Goal: Information Seeking & Learning: Learn about a topic

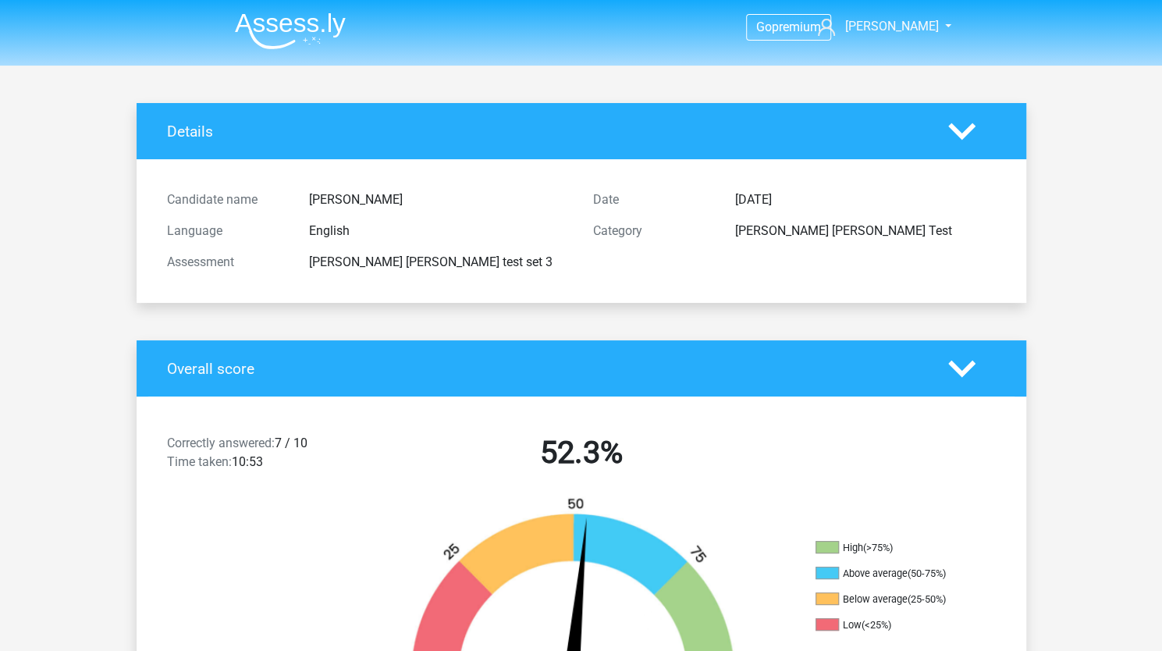
click at [315, 19] on img at bounding box center [290, 30] width 111 height 37
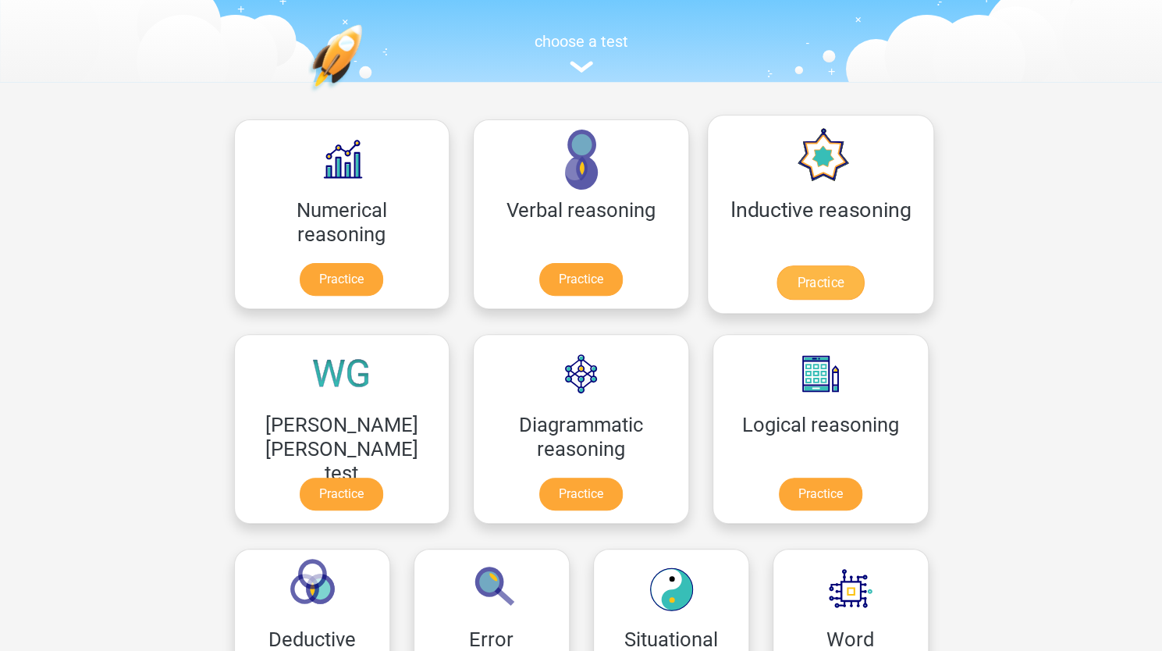
scroll to position [142, 0]
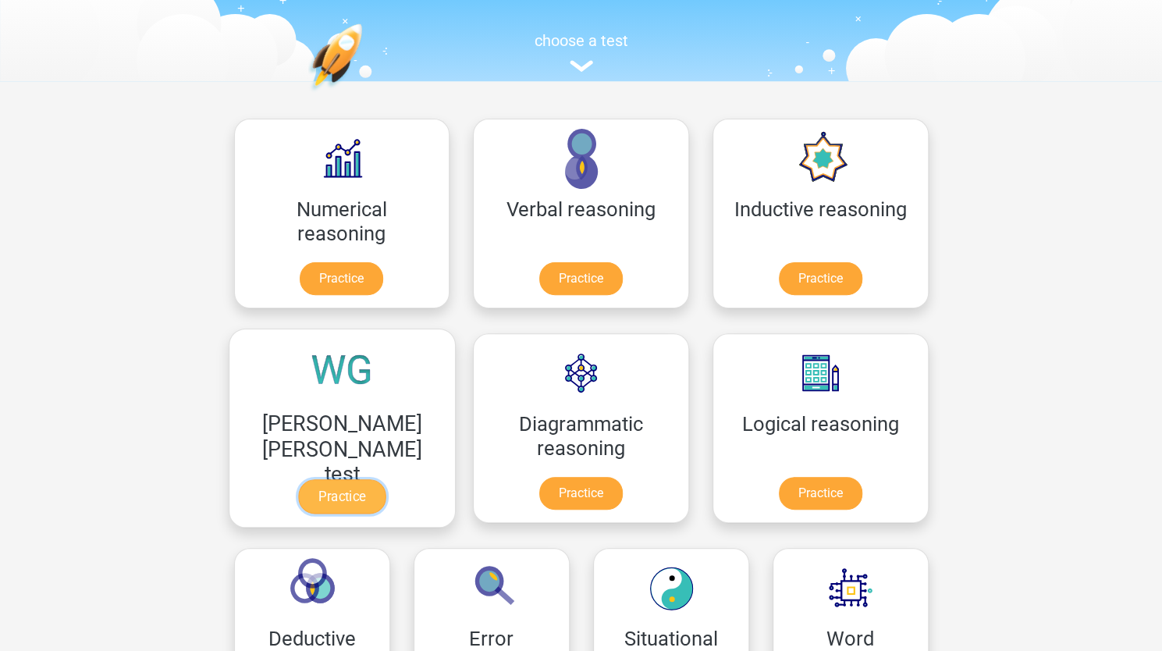
click at [385, 479] on link "Practice" at bounding box center [341, 496] width 87 height 34
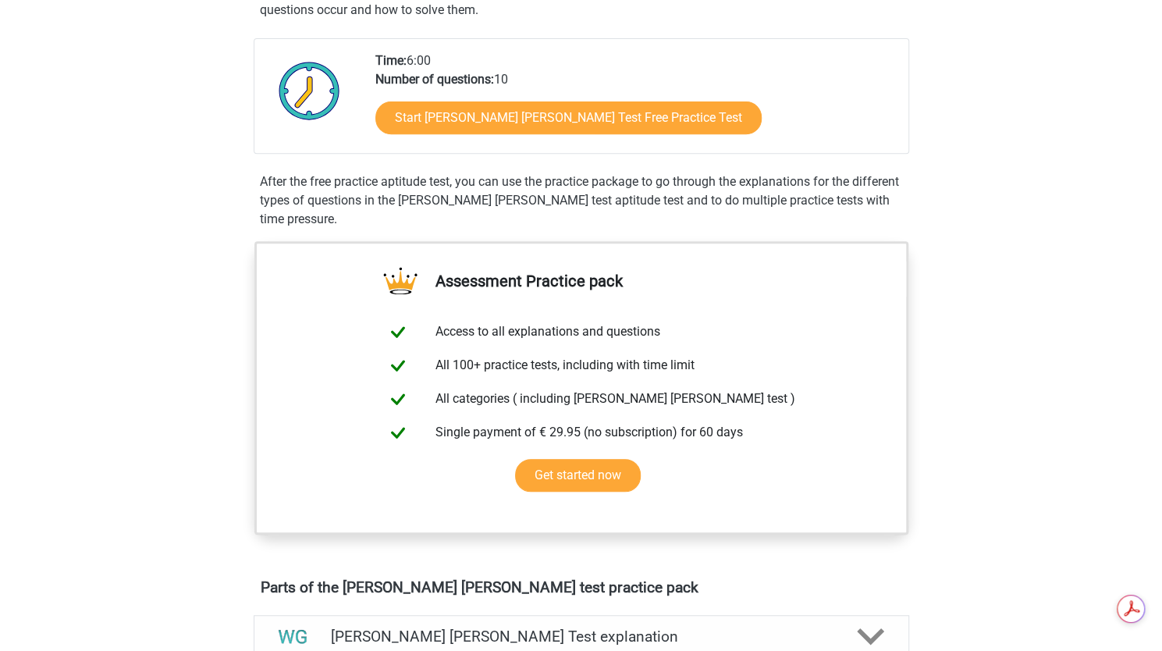
scroll to position [329, 0]
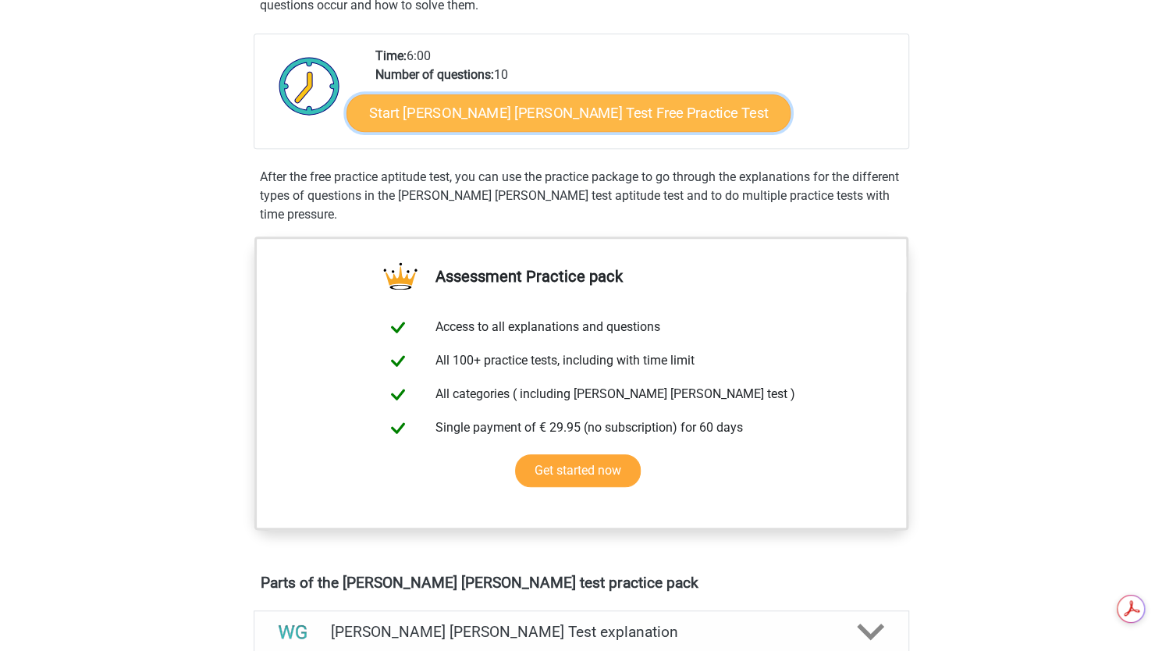
click at [482, 112] on link "Start Watson Glaser Test Free Practice Test" at bounding box center [568, 112] width 444 height 37
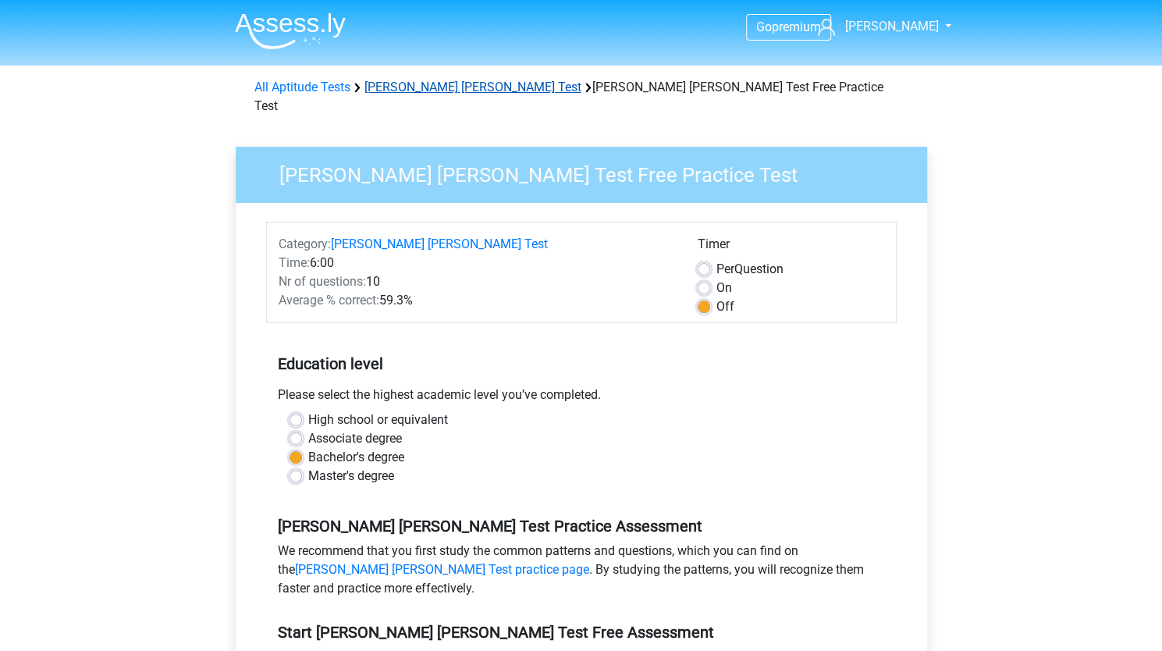
click at [403, 84] on link "[PERSON_NAME] [PERSON_NAME] Test" at bounding box center [472, 87] width 217 height 15
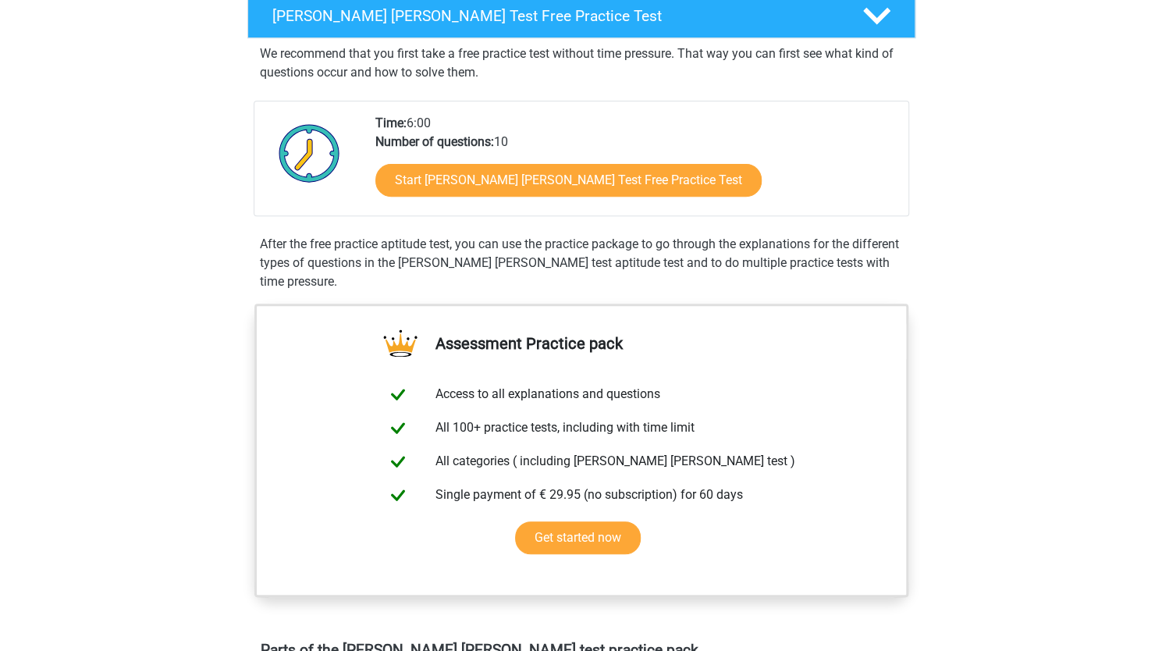
scroll to position [115, 0]
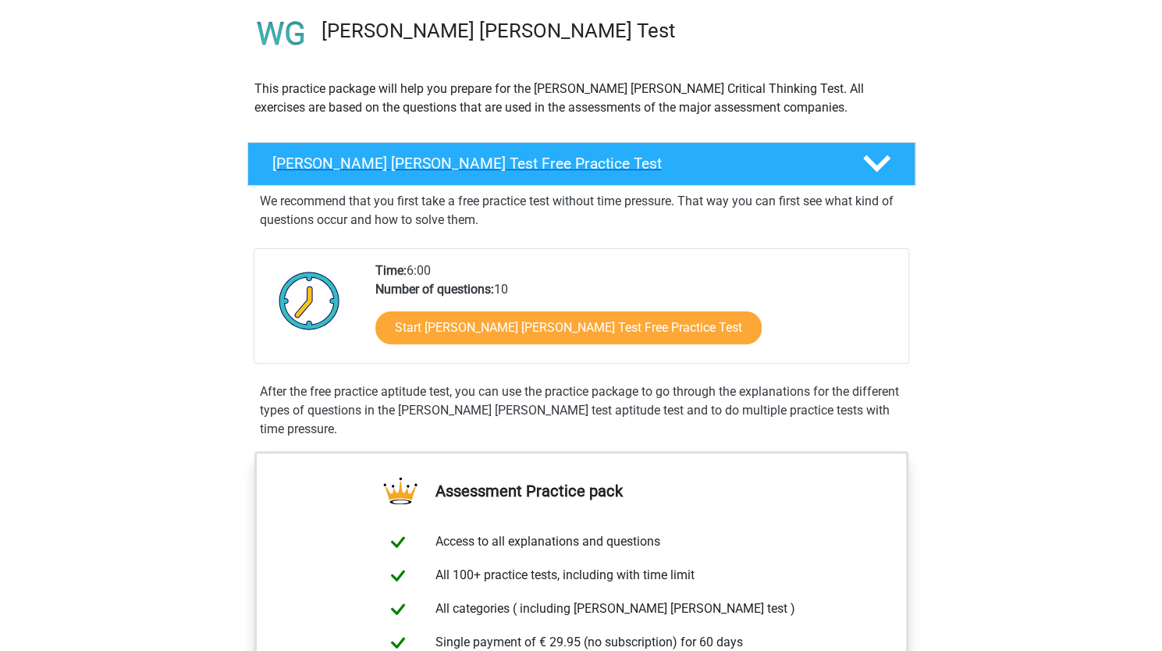
click at [517, 172] on div "[PERSON_NAME] [PERSON_NAME] Test Free Practice Test" at bounding box center [581, 164] width 668 height 44
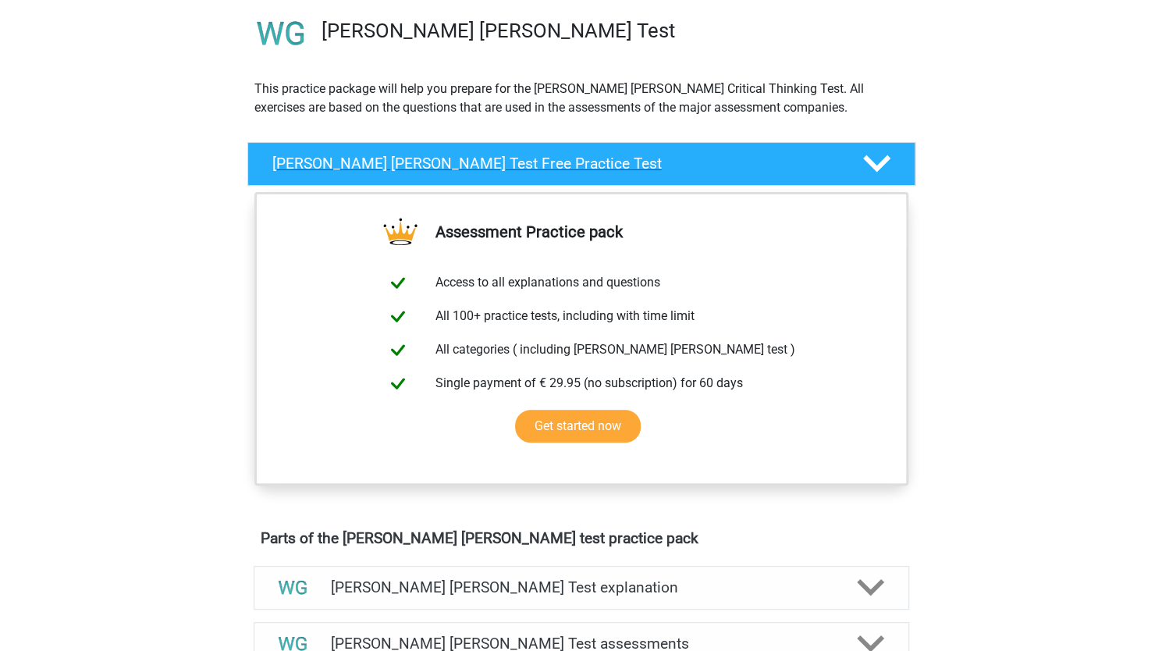
click at [517, 172] on div "[PERSON_NAME] [PERSON_NAME] Test Free Practice Test" at bounding box center [581, 164] width 668 height 44
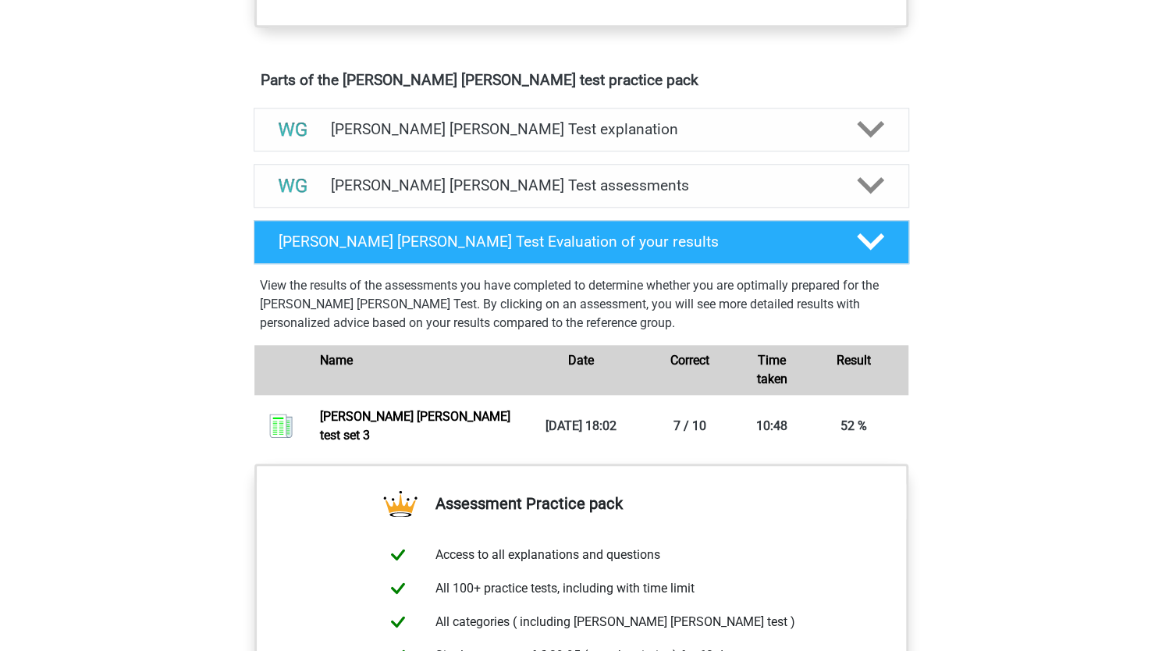
scroll to position [833, 0]
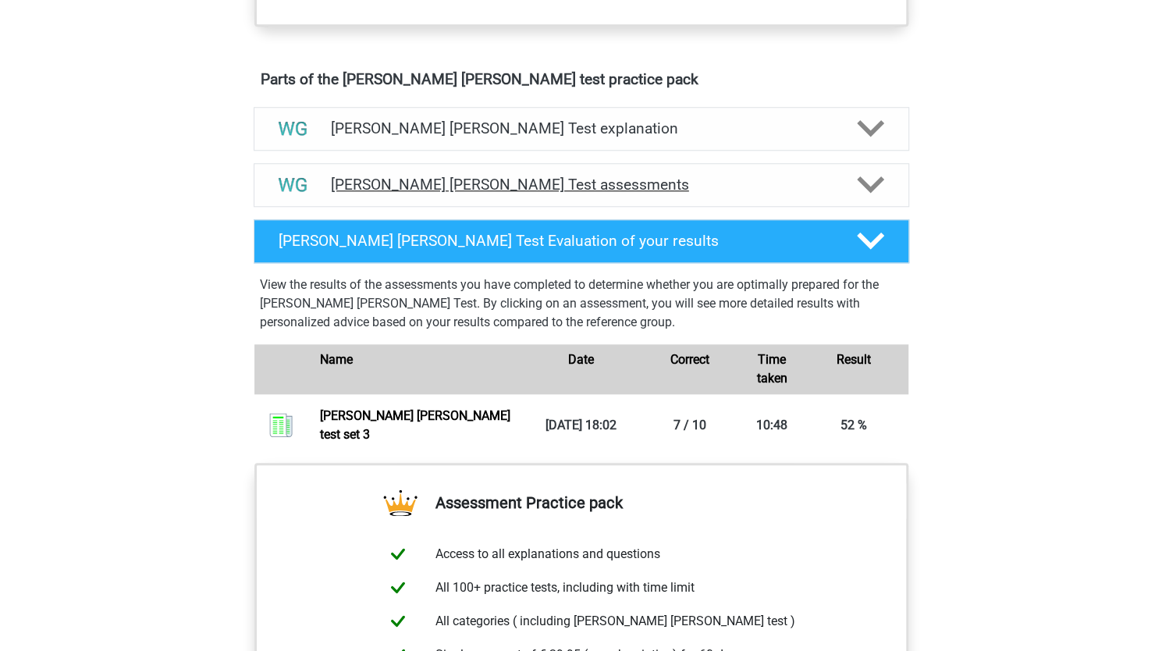
click at [582, 191] on div "[PERSON_NAME] [PERSON_NAME] Test assessments" at bounding box center [581, 185] width 655 height 44
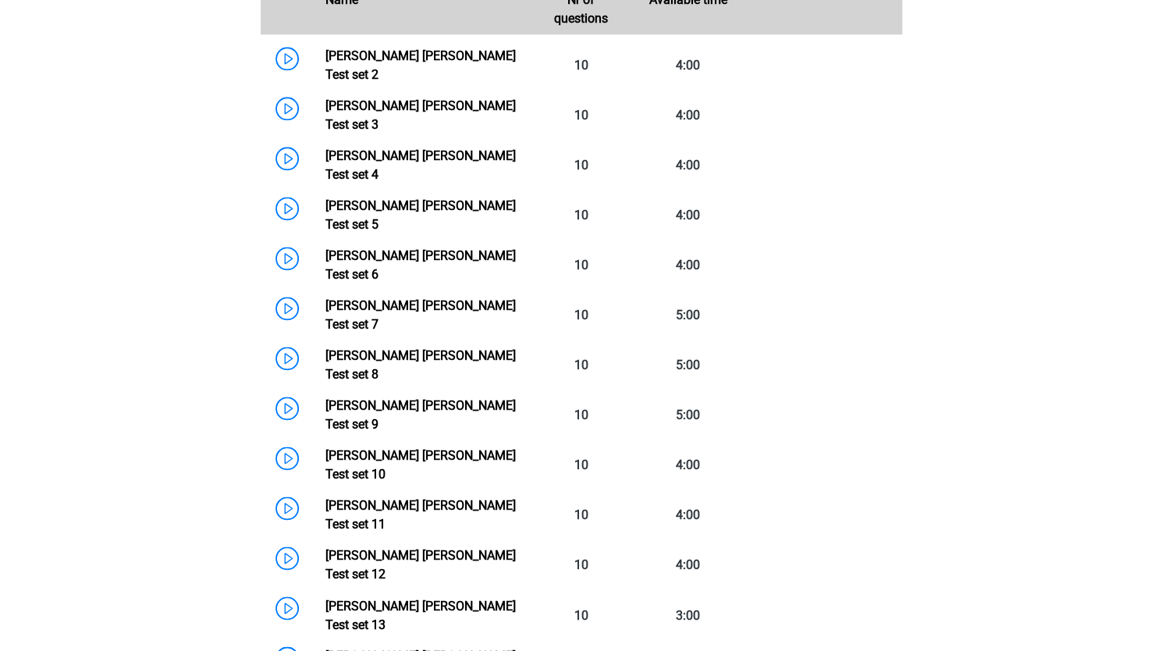
scroll to position [1137, 0]
click at [467, 247] on link "[PERSON_NAME] [PERSON_NAME] Test set 6" at bounding box center [420, 264] width 190 height 34
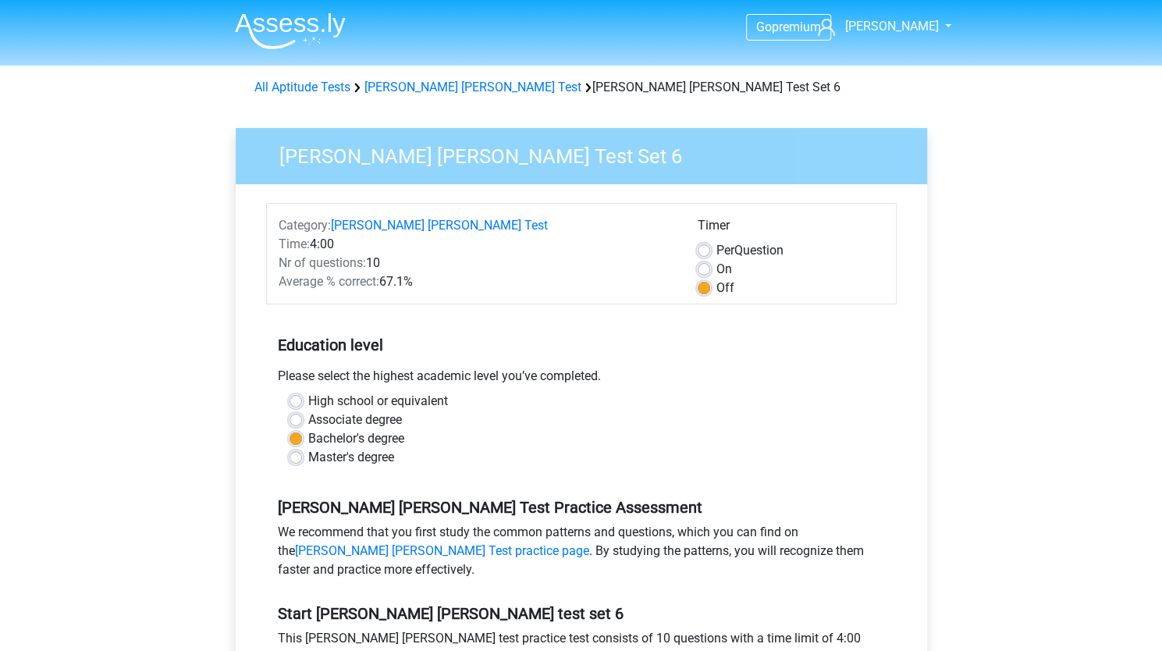
click at [716, 274] on label "On" at bounding box center [724, 269] width 16 height 19
click at [700, 274] on input "On" at bounding box center [704, 268] width 12 height 16
radio input "true"
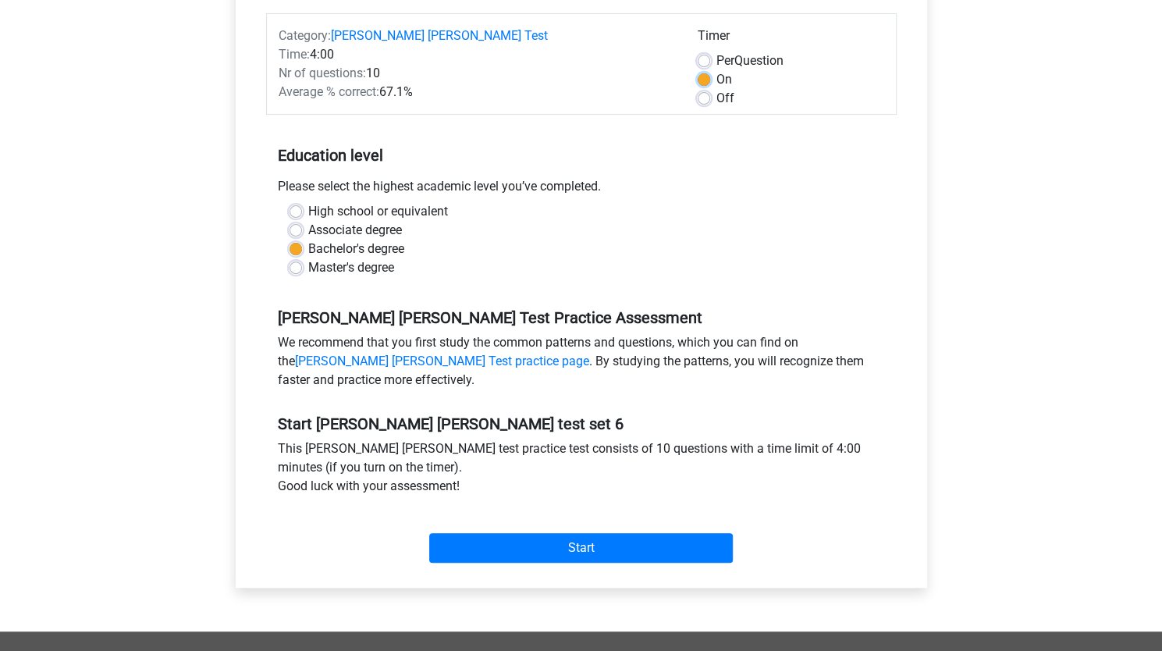
scroll to position [190, 0]
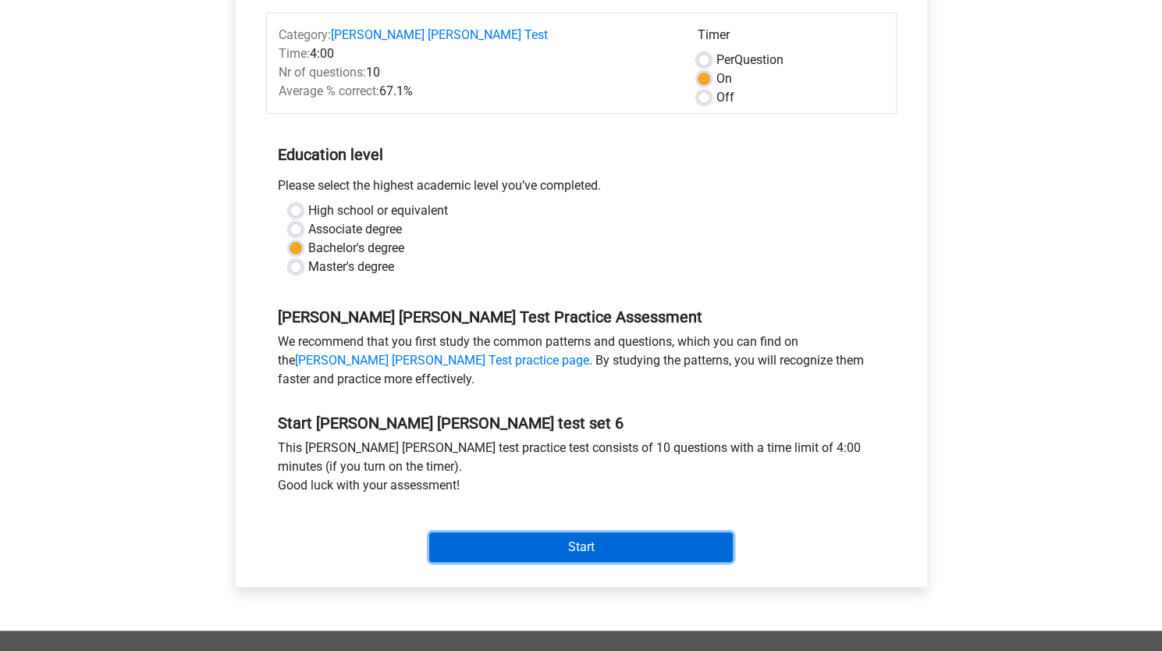
click at [520, 544] on input "Start" at bounding box center [581, 547] width 304 height 30
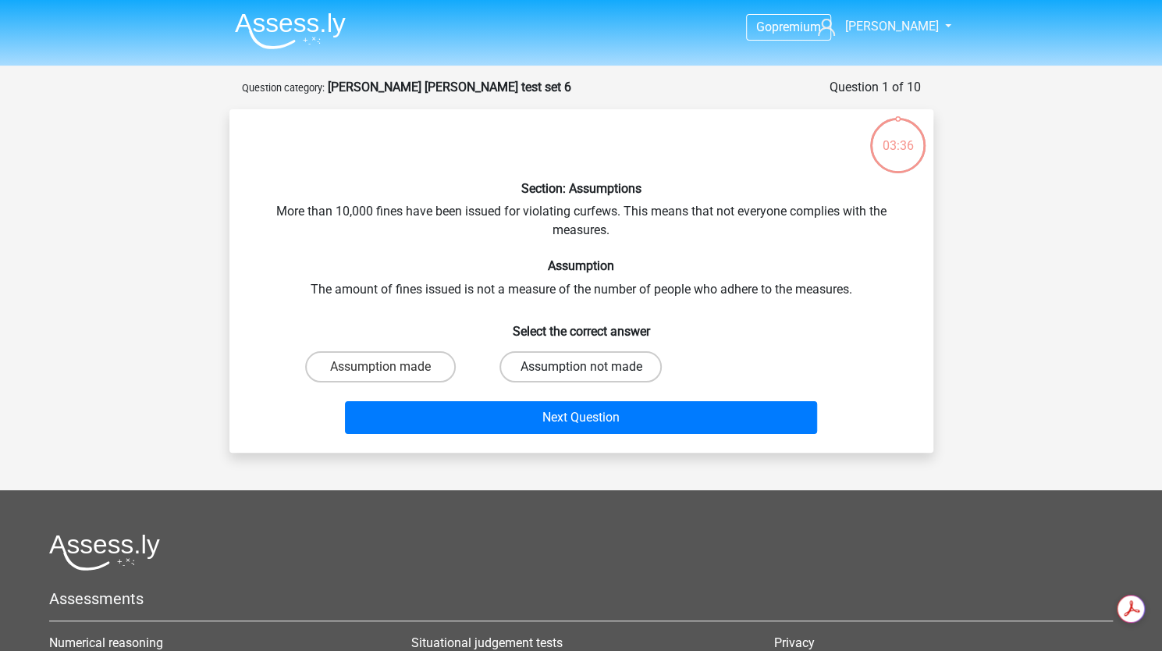
click at [539, 364] on label "Assumption not made" at bounding box center [580, 366] width 162 height 31
click at [581, 367] on input "Assumption not made" at bounding box center [586, 372] width 10 height 10
radio input "true"
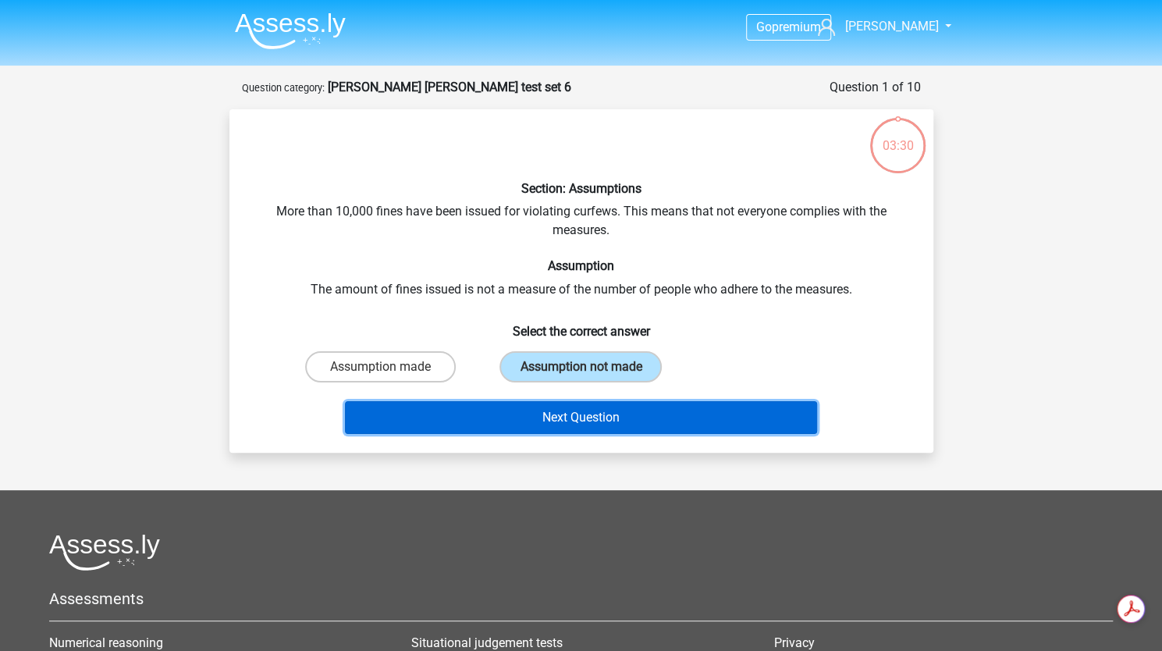
click at [558, 416] on button "Next Question" at bounding box center [581, 417] width 472 height 33
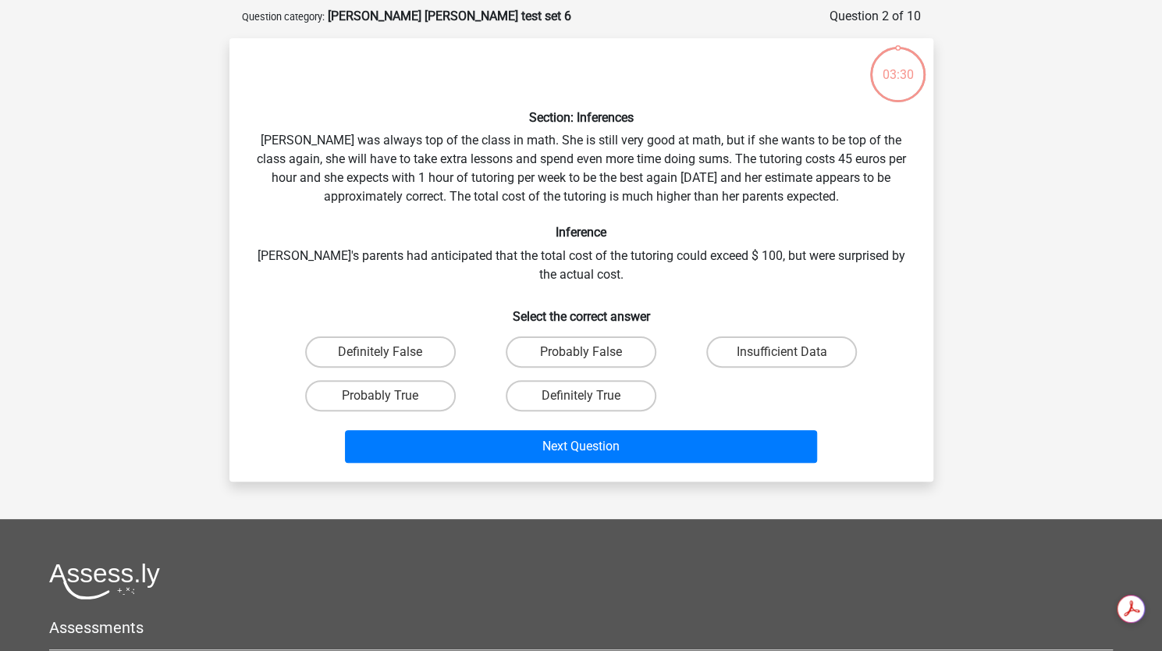
scroll to position [78, 0]
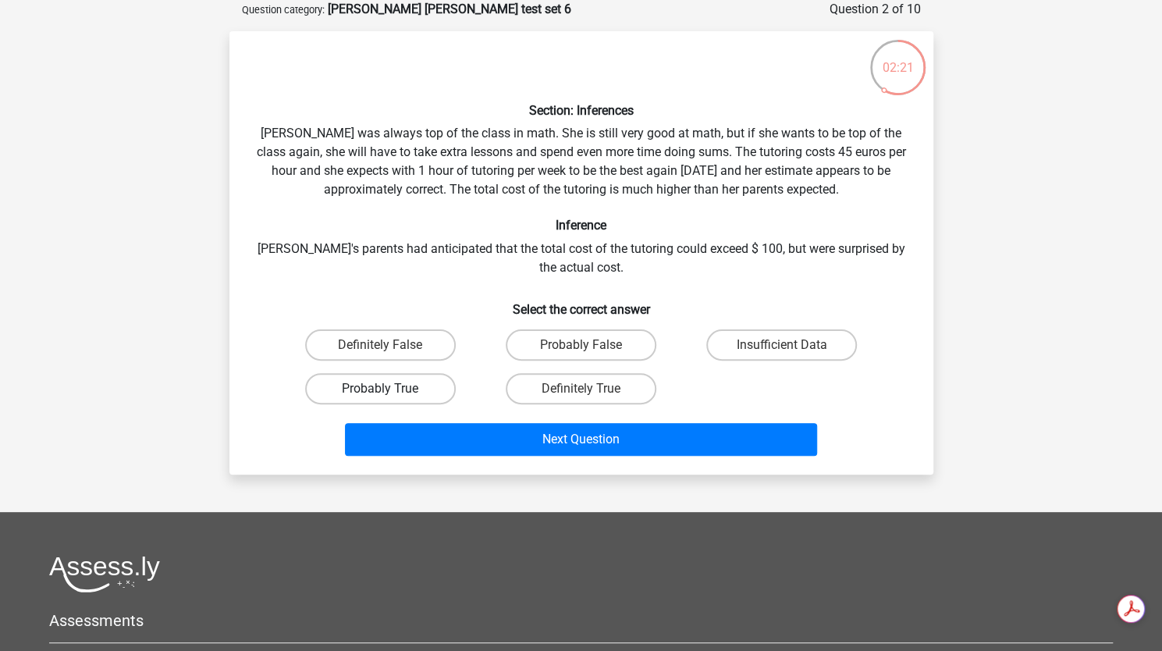
click at [418, 398] on label "Probably True" at bounding box center [380, 388] width 151 height 31
click at [390, 398] on input "Probably True" at bounding box center [385, 394] width 10 height 10
radio input "true"
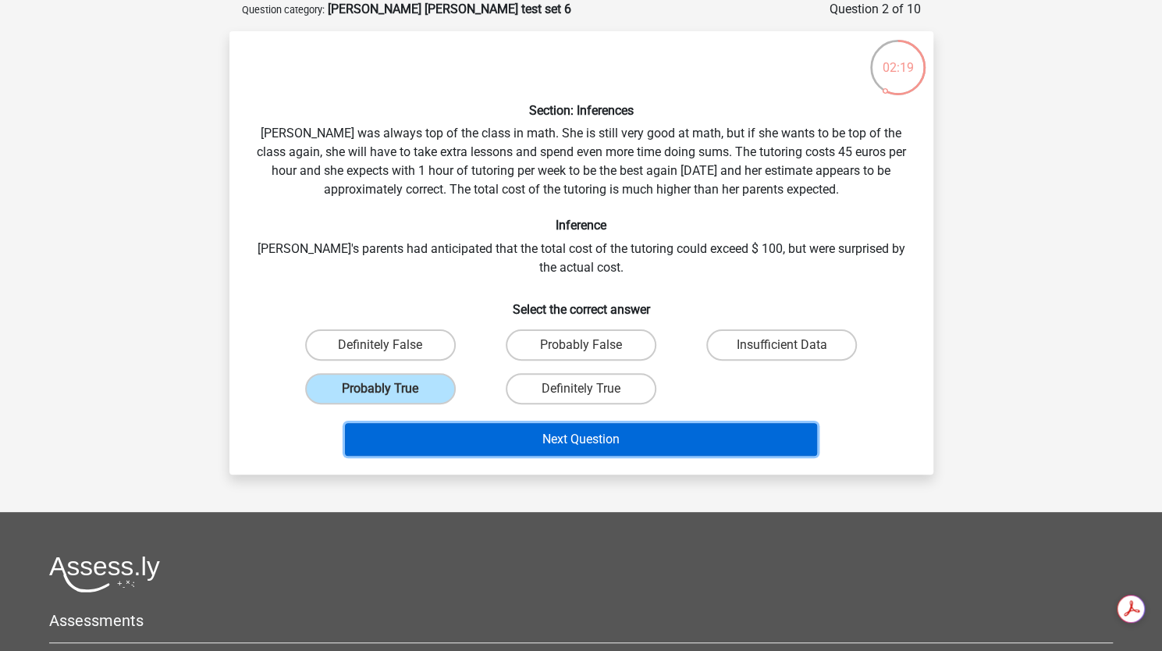
click at [474, 442] on button "Next Question" at bounding box center [581, 439] width 472 height 33
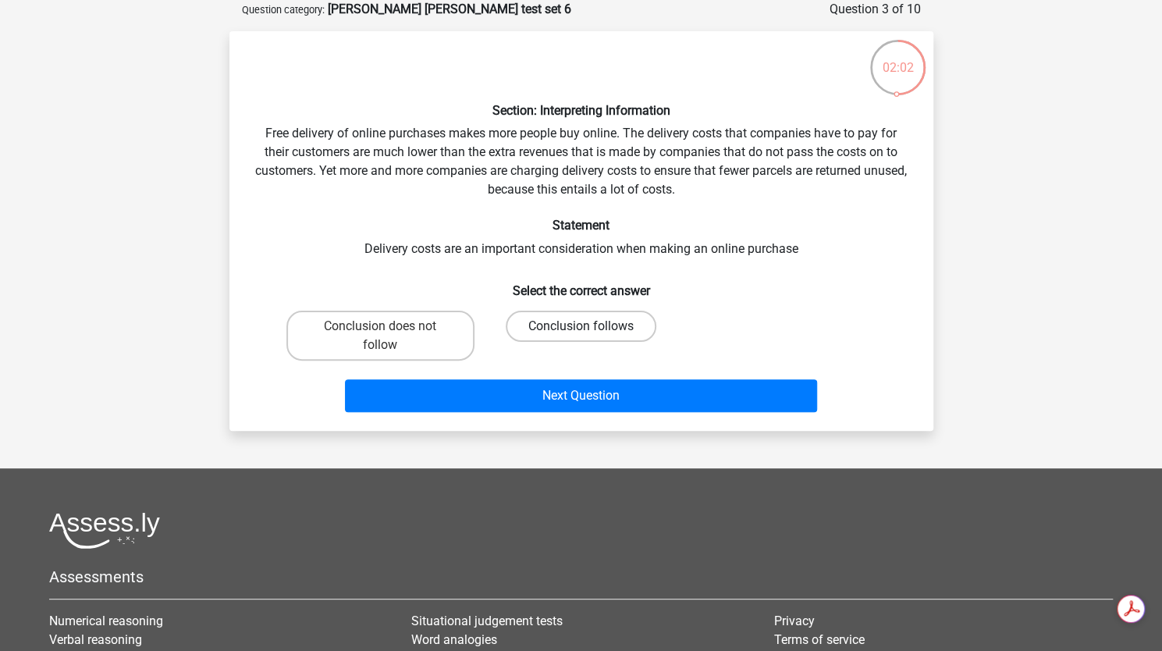
click at [542, 330] on label "Conclusion follows" at bounding box center [581, 326] width 151 height 31
click at [581, 330] on input "Conclusion follows" at bounding box center [586, 331] width 10 height 10
radio input "true"
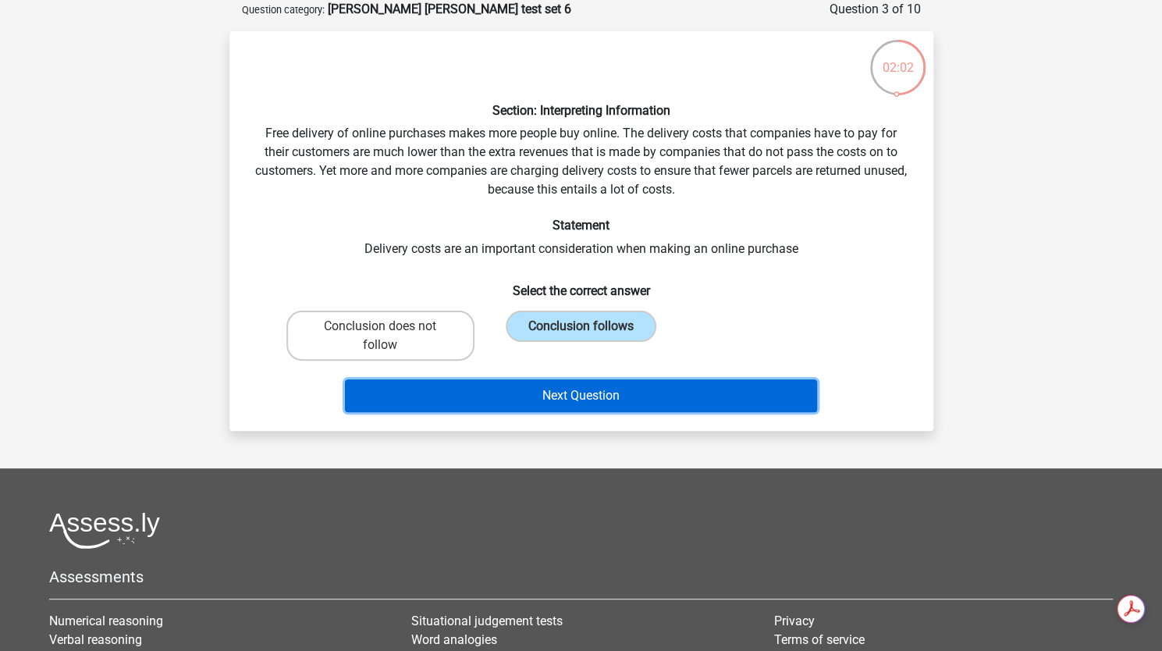
click at [587, 391] on button "Next Question" at bounding box center [581, 395] width 472 height 33
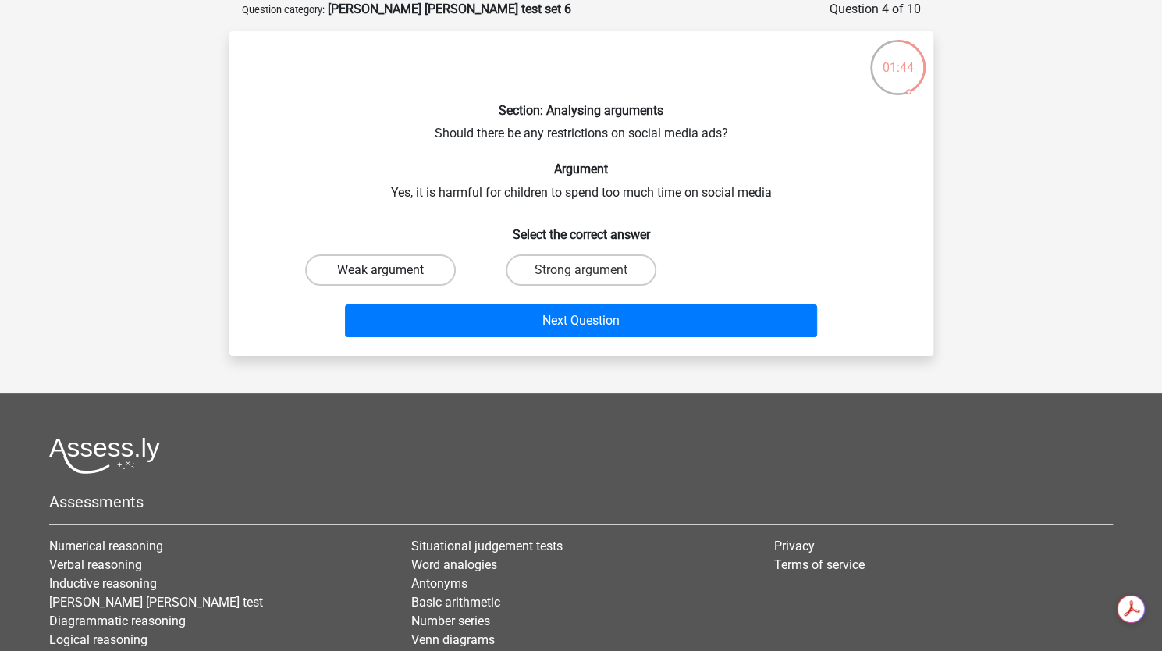
click at [430, 280] on label "Weak argument" at bounding box center [380, 269] width 151 height 31
click at [390, 280] on input "Weak argument" at bounding box center [385, 275] width 10 height 10
radio input "true"
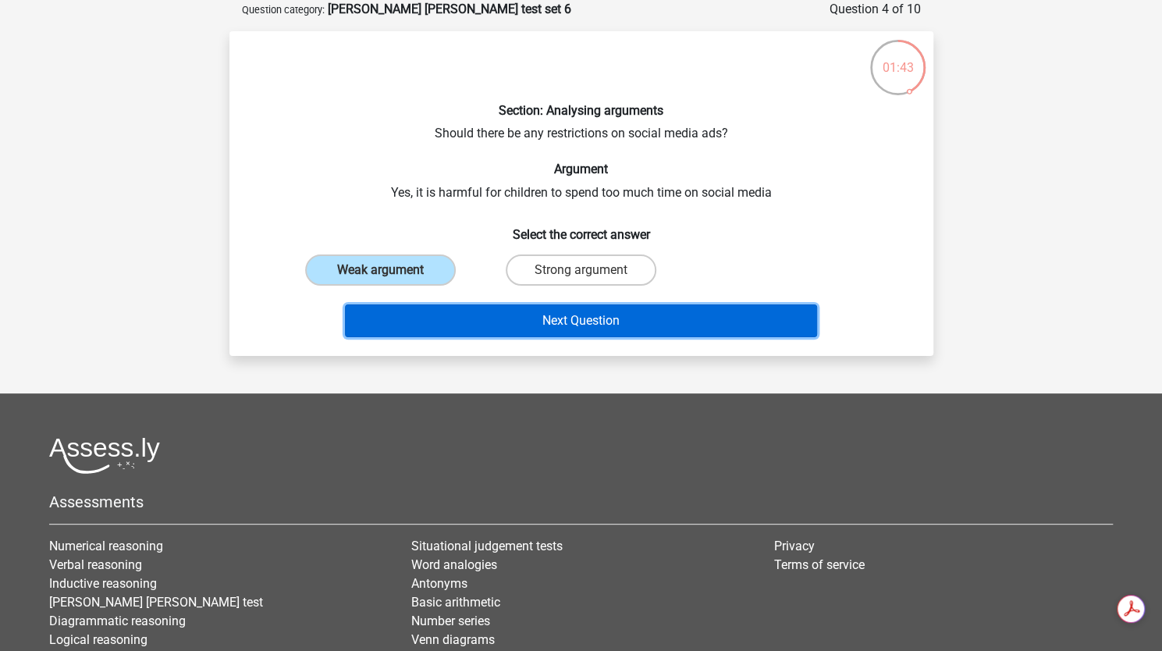
click at [442, 315] on button "Next Question" at bounding box center [581, 320] width 472 height 33
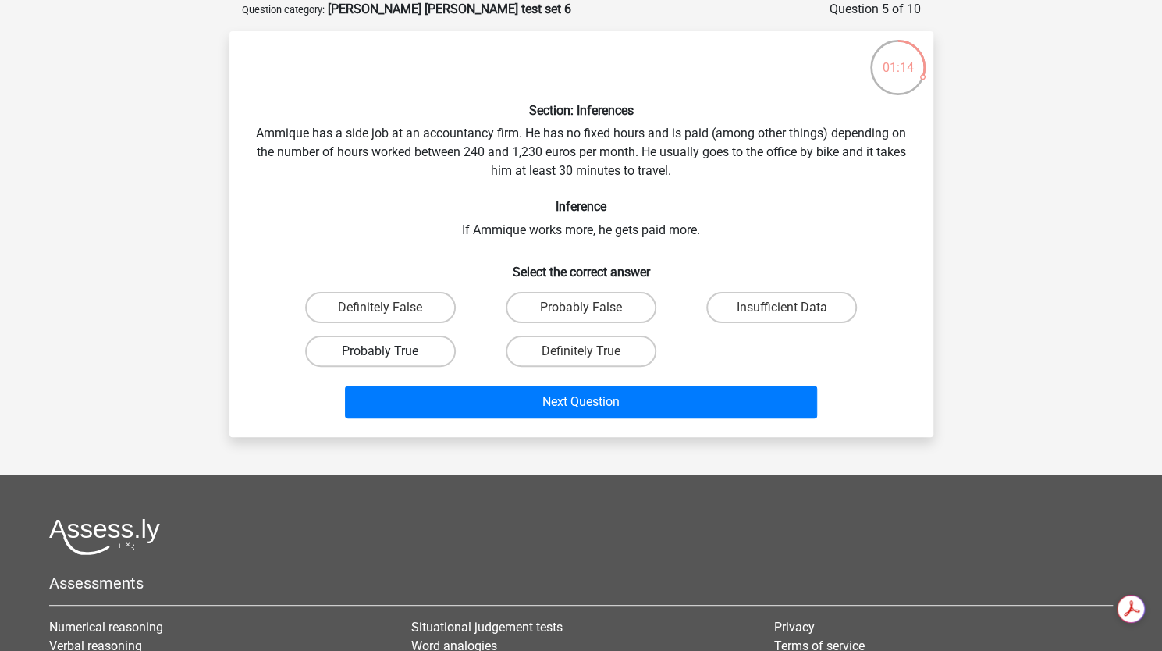
click at [439, 346] on label "Probably True" at bounding box center [380, 351] width 151 height 31
click at [390, 351] on input "Probably True" at bounding box center [385, 356] width 10 height 10
radio input "true"
click at [512, 343] on label "Definitely True" at bounding box center [581, 351] width 151 height 31
click at [581, 351] on input "Definitely True" at bounding box center [586, 356] width 10 height 10
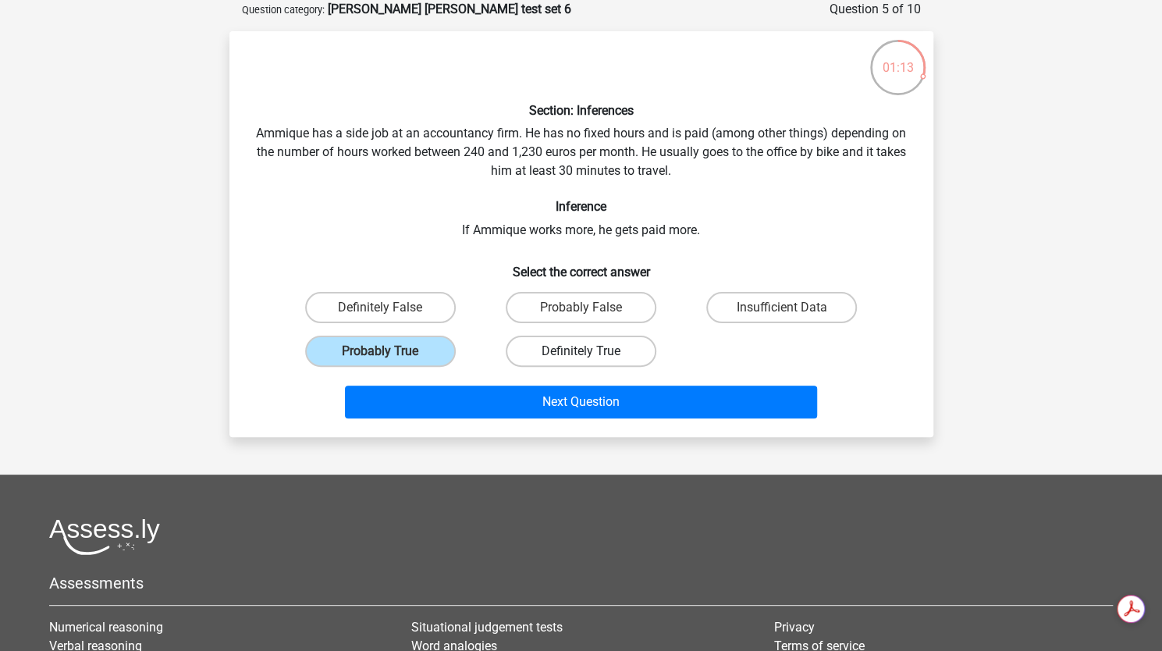
radio input "true"
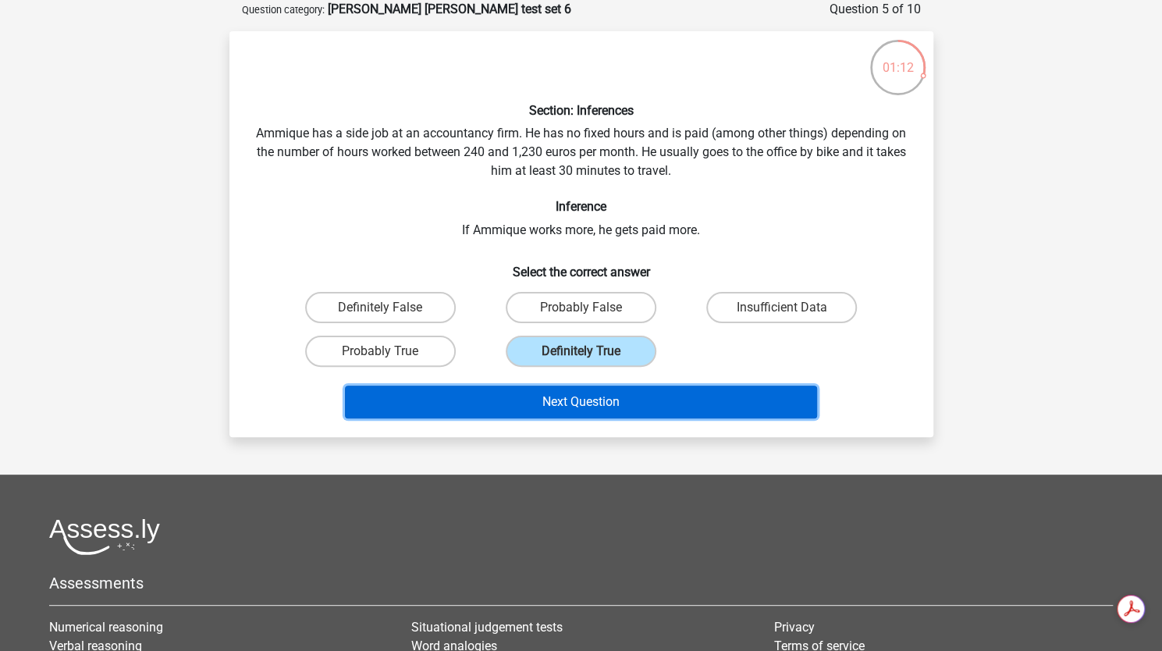
click at [522, 390] on button "Next Question" at bounding box center [581, 401] width 472 height 33
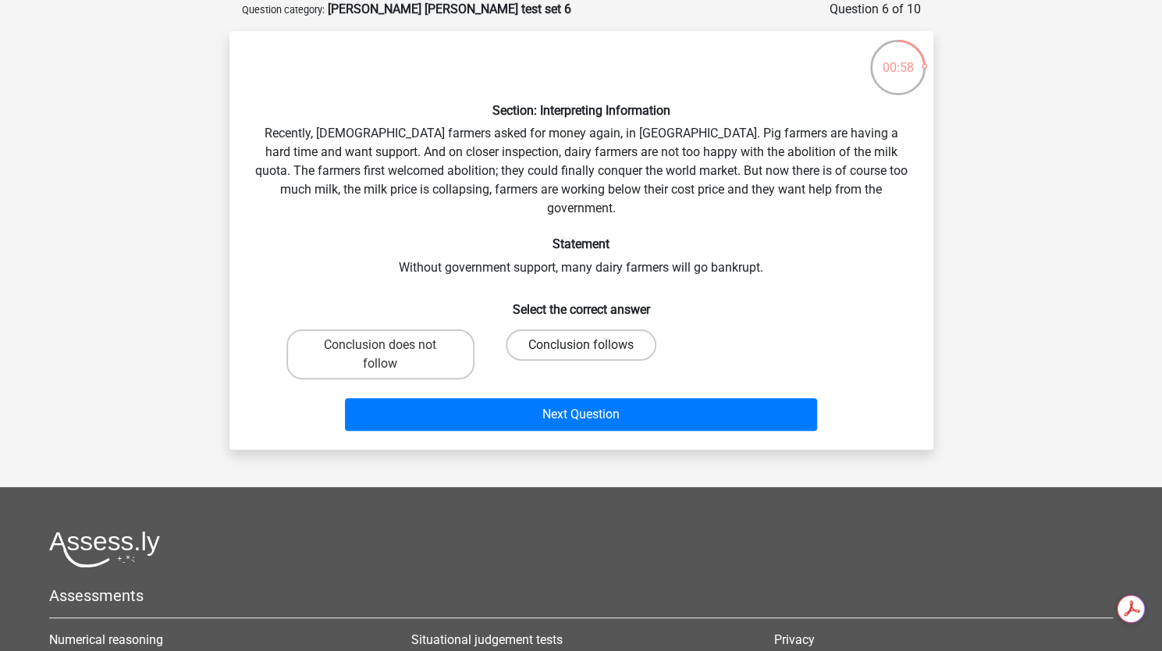
click at [517, 329] on label "Conclusion follows" at bounding box center [581, 344] width 151 height 31
click at [581, 345] on input "Conclusion follows" at bounding box center [586, 350] width 10 height 10
radio input "true"
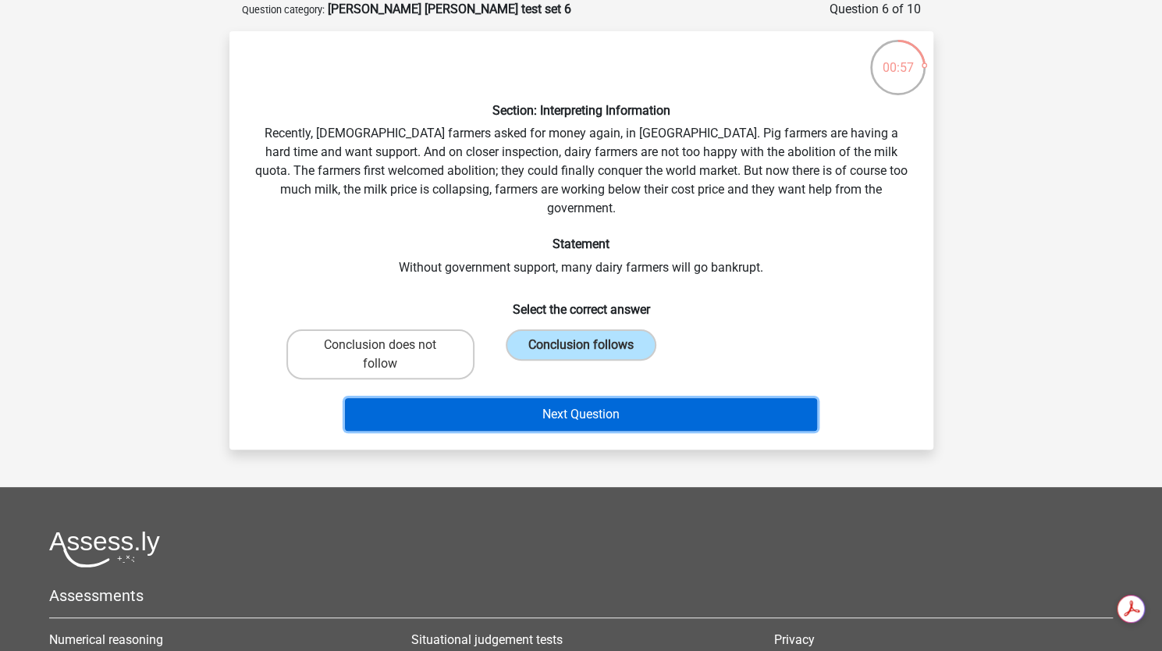
click at [527, 398] on button "Next Question" at bounding box center [581, 414] width 472 height 33
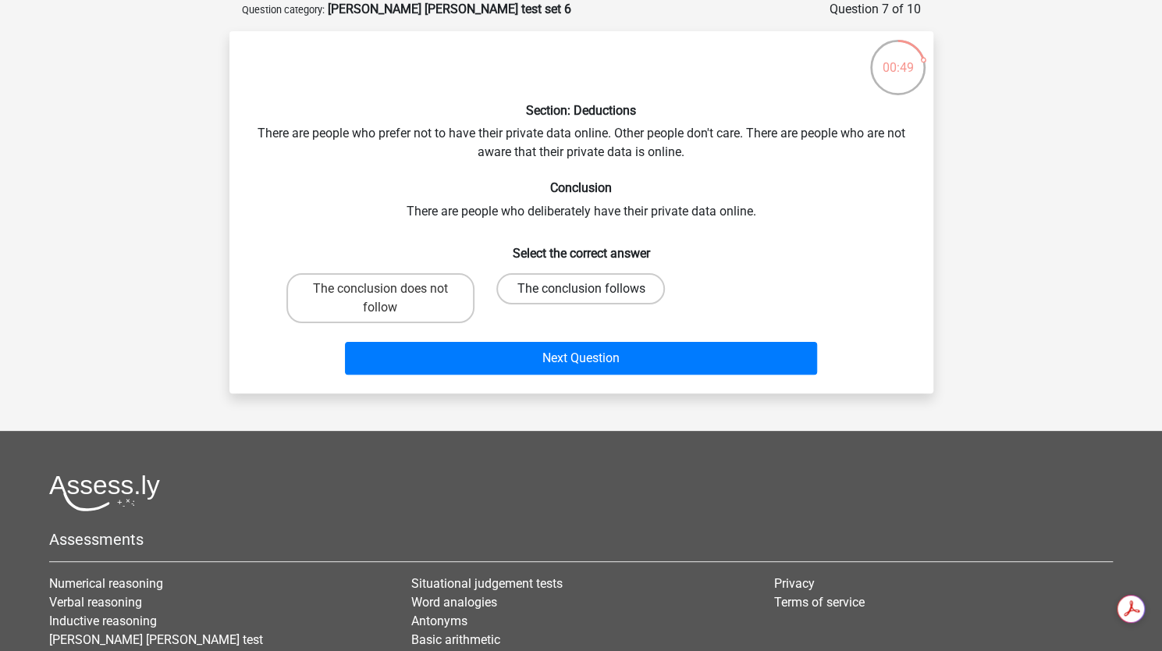
click at [579, 281] on label "The conclusion follows" at bounding box center [580, 288] width 169 height 31
click at [581, 289] on input "The conclusion follows" at bounding box center [586, 294] width 10 height 10
radio input "true"
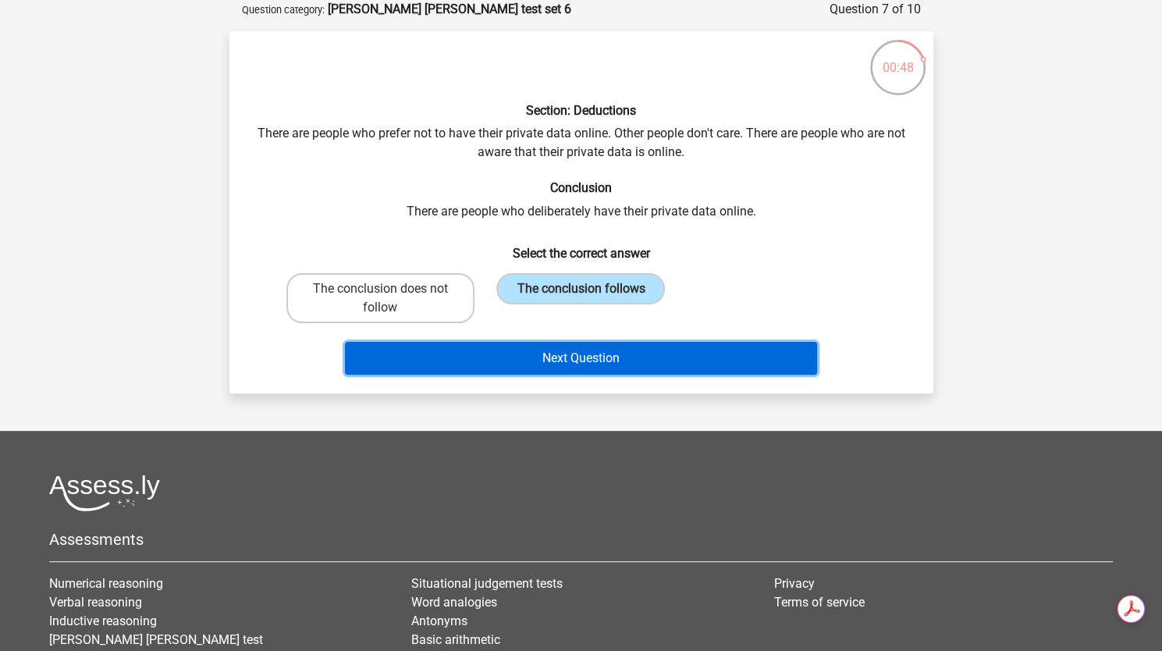
click at [581, 353] on button "Next Question" at bounding box center [581, 358] width 472 height 33
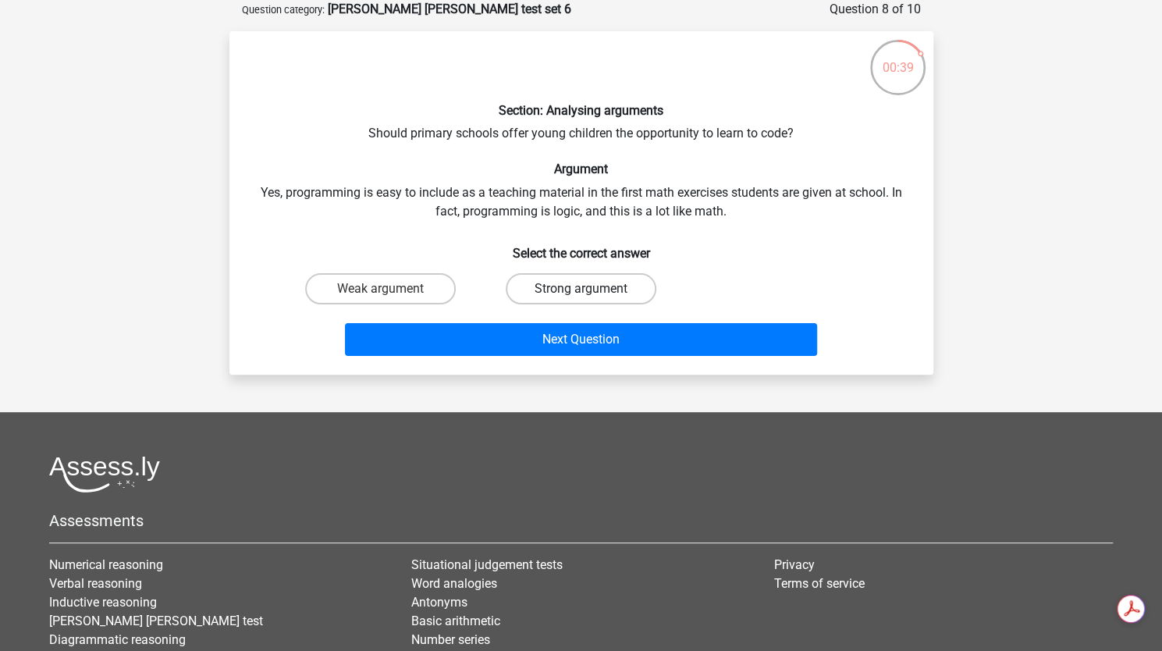
click at [530, 282] on label "Strong argument" at bounding box center [581, 288] width 151 height 31
click at [581, 289] on input "Strong argument" at bounding box center [586, 294] width 10 height 10
radio input "true"
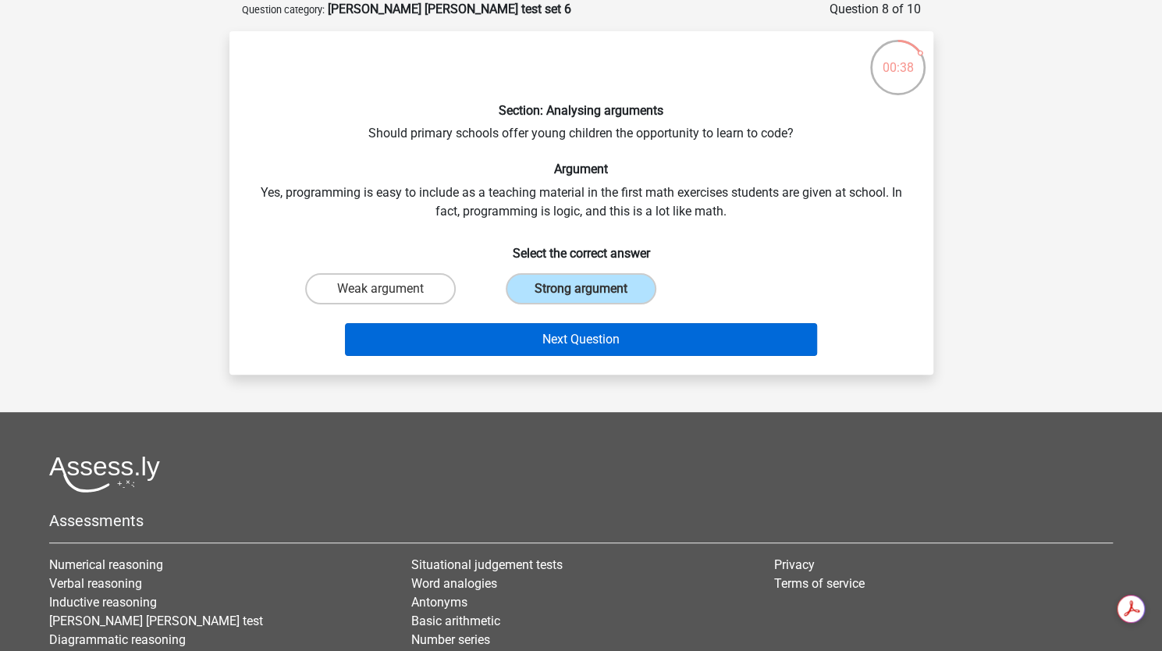
drag, startPoint x: 532, startPoint y: 319, endPoint x: 535, endPoint y: 333, distance: 14.4
click at [535, 333] on div "Next Question" at bounding box center [581, 336] width 654 height 51
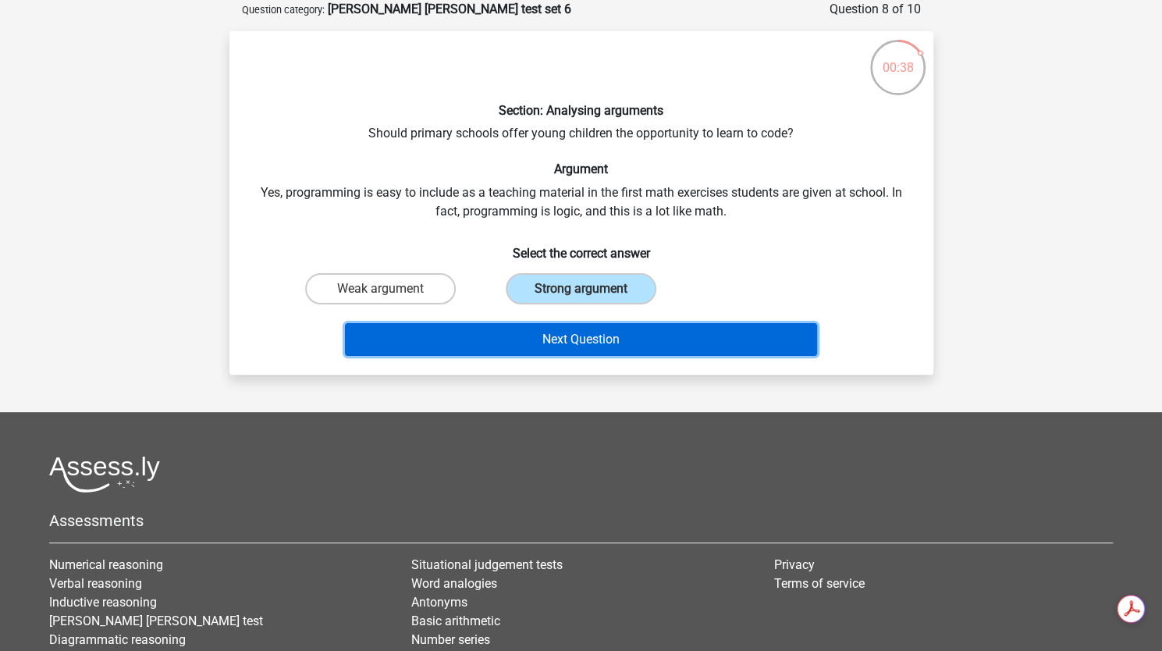
click at [535, 333] on button "Next Question" at bounding box center [581, 339] width 472 height 33
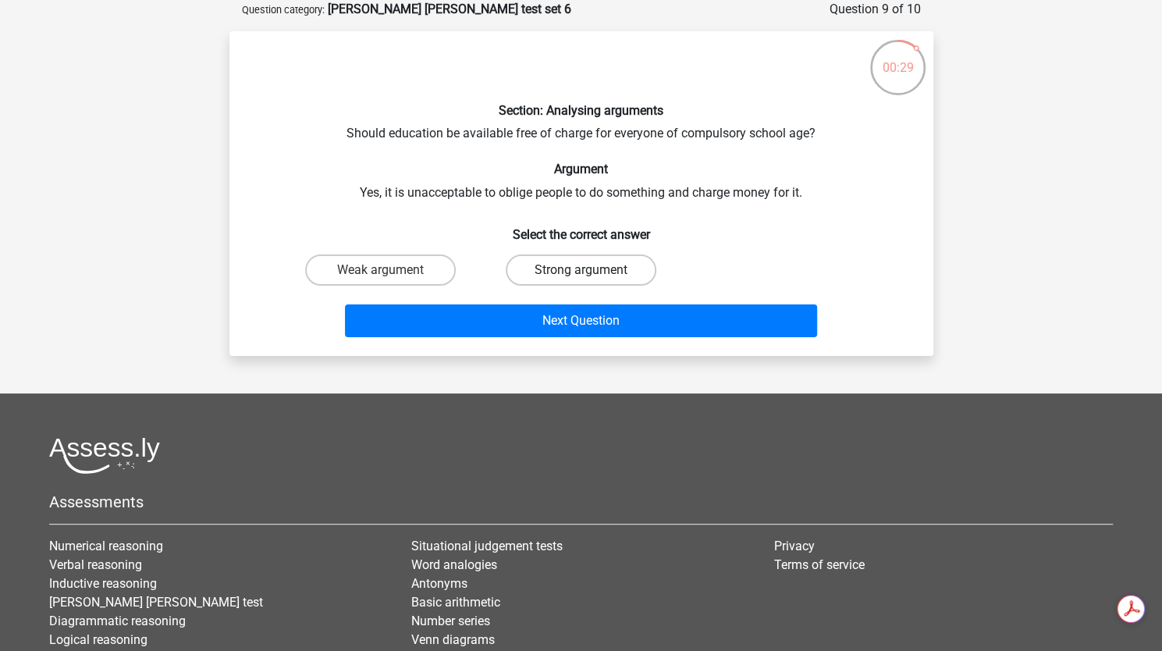
click at [555, 257] on label "Strong argument" at bounding box center [581, 269] width 151 height 31
click at [581, 270] on input "Strong argument" at bounding box center [586, 275] width 10 height 10
radio input "true"
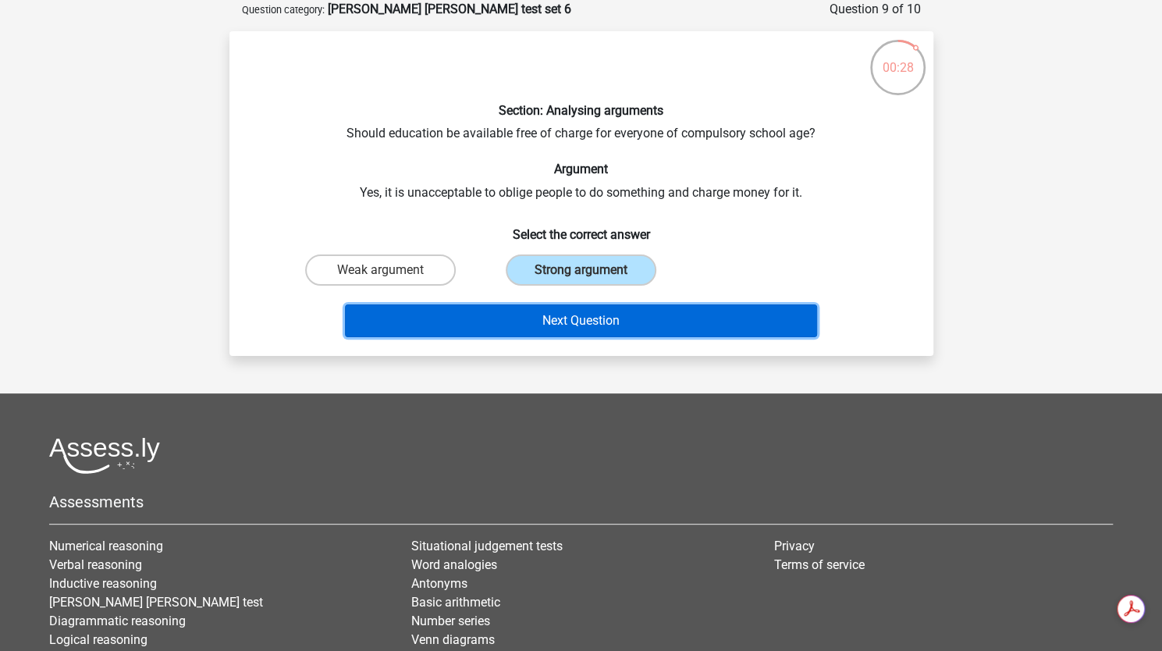
click at [563, 311] on button "Next Question" at bounding box center [581, 320] width 472 height 33
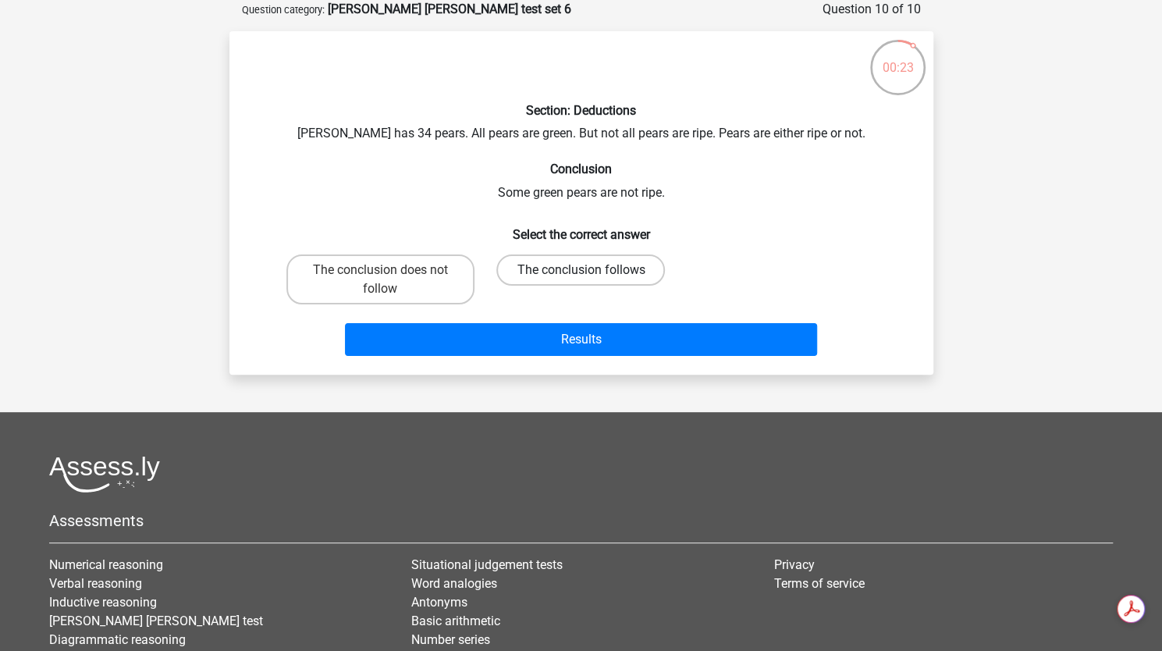
click at [574, 272] on label "The conclusion follows" at bounding box center [580, 269] width 169 height 31
click at [581, 272] on input "The conclusion follows" at bounding box center [586, 275] width 10 height 10
radio input "true"
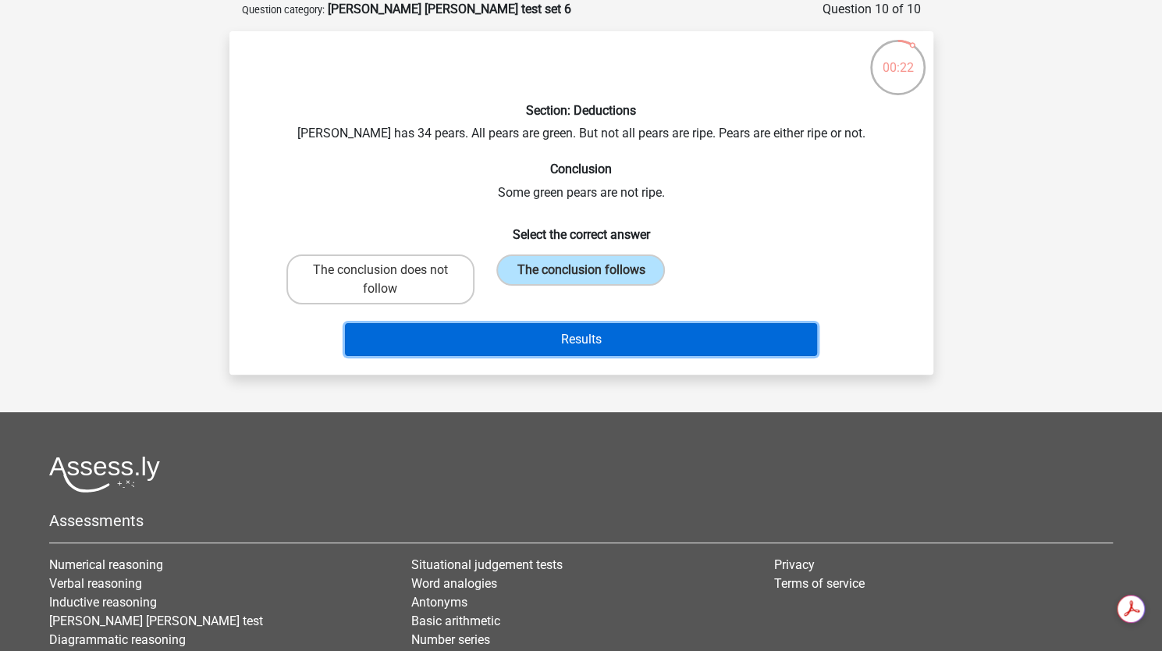
click at [581, 335] on button "Results" at bounding box center [581, 339] width 472 height 33
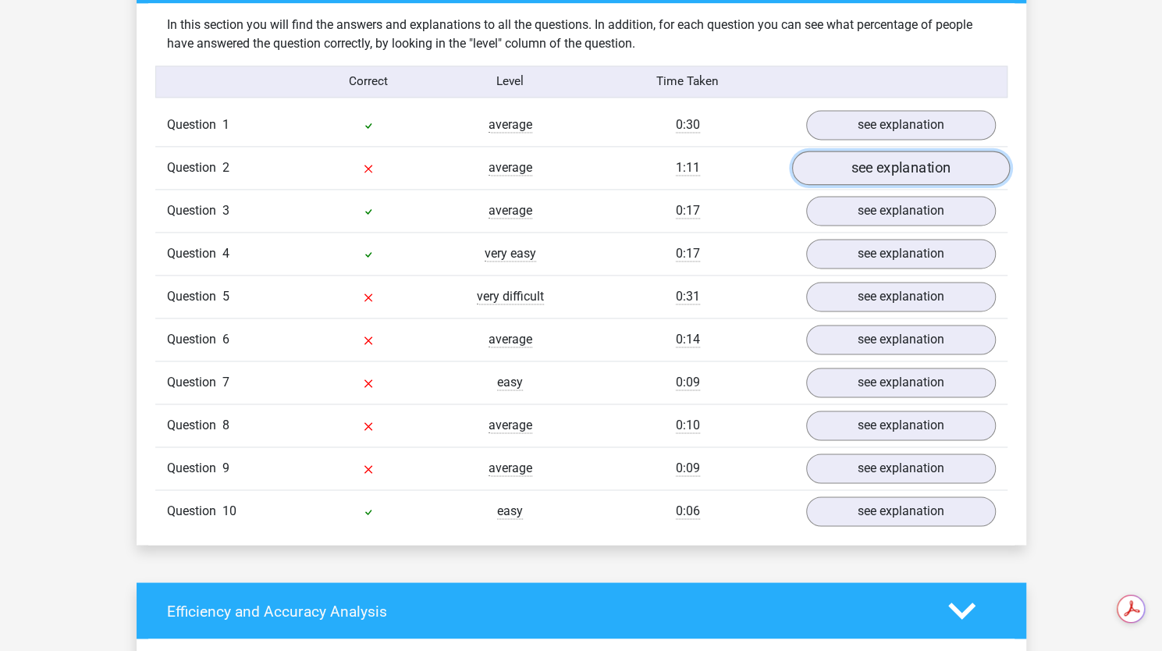
click at [853, 155] on link "see explanation" at bounding box center [900, 168] width 218 height 34
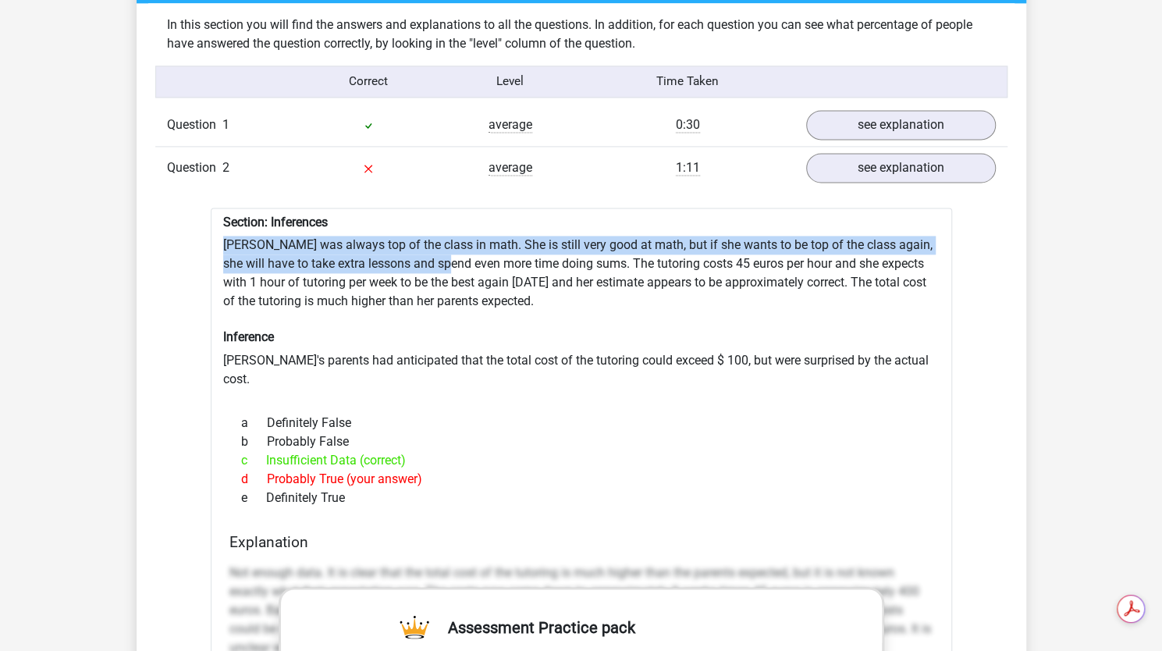
drag, startPoint x: 225, startPoint y: 233, endPoint x: 455, endPoint y: 243, distance: 230.4
click at [455, 243] on div "Section: Inferences Maria was always top of the class in math. She is still ver…" at bounding box center [581, 652] width 741 height 889
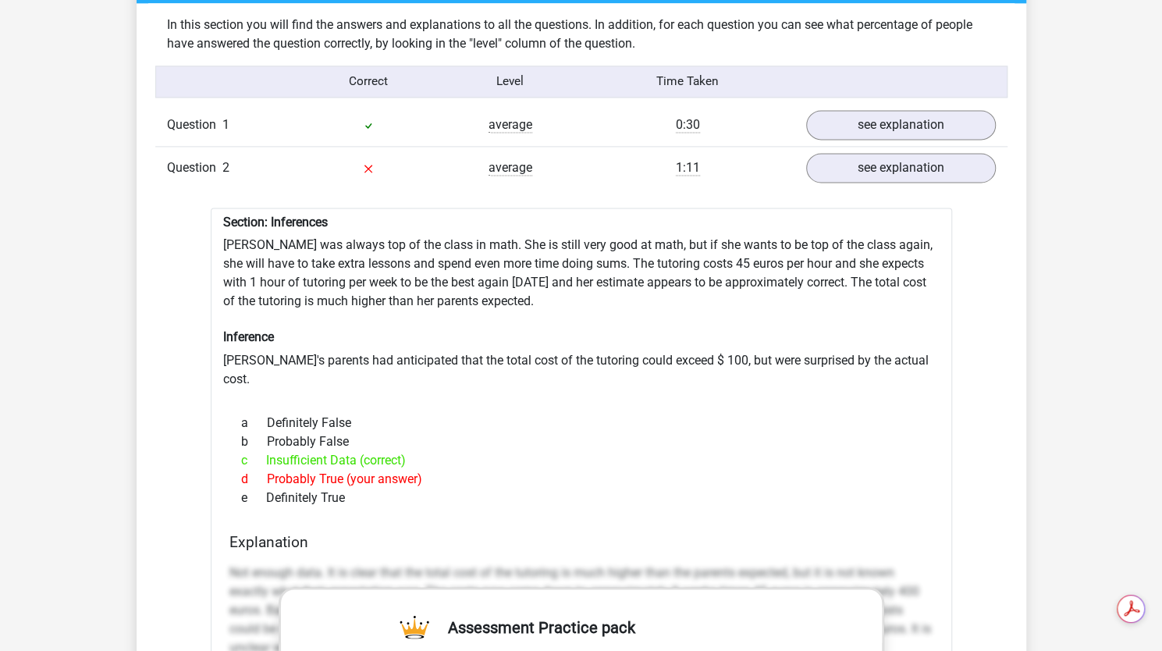
click at [387, 451] on div "c Insufficient Data (correct)" at bounding box center [581, 460] width 704 height 19
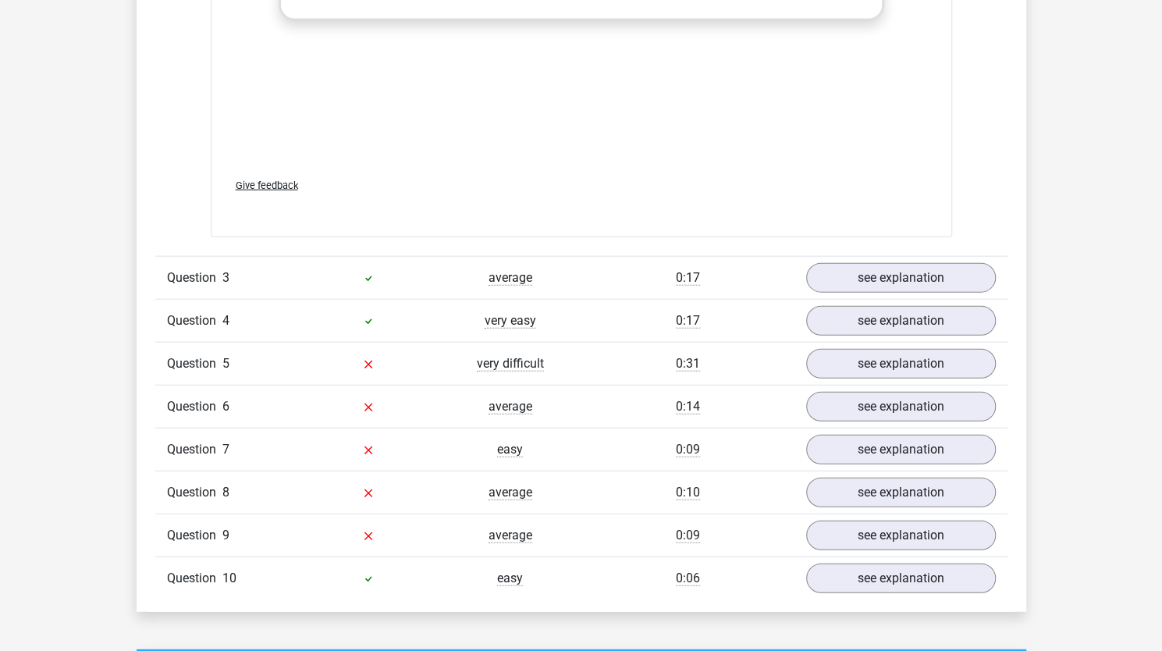
scroll to position [2079, 0]
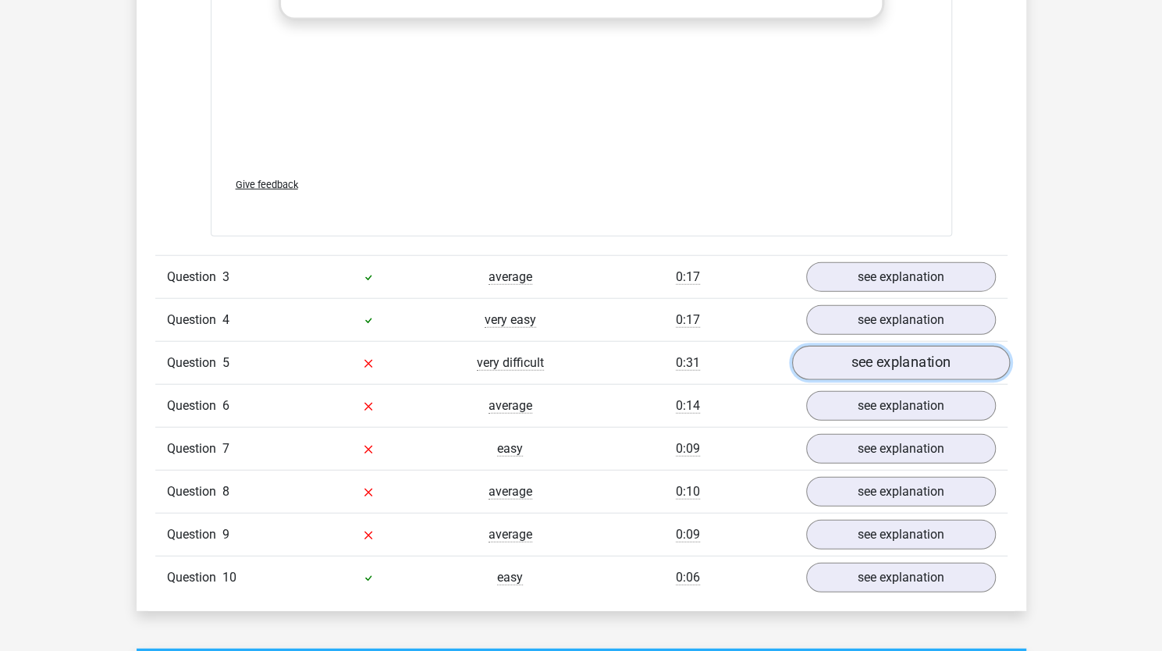
click at [838, 346] on link "see explanation" at bounding box center [900, 363] width 218 height 34
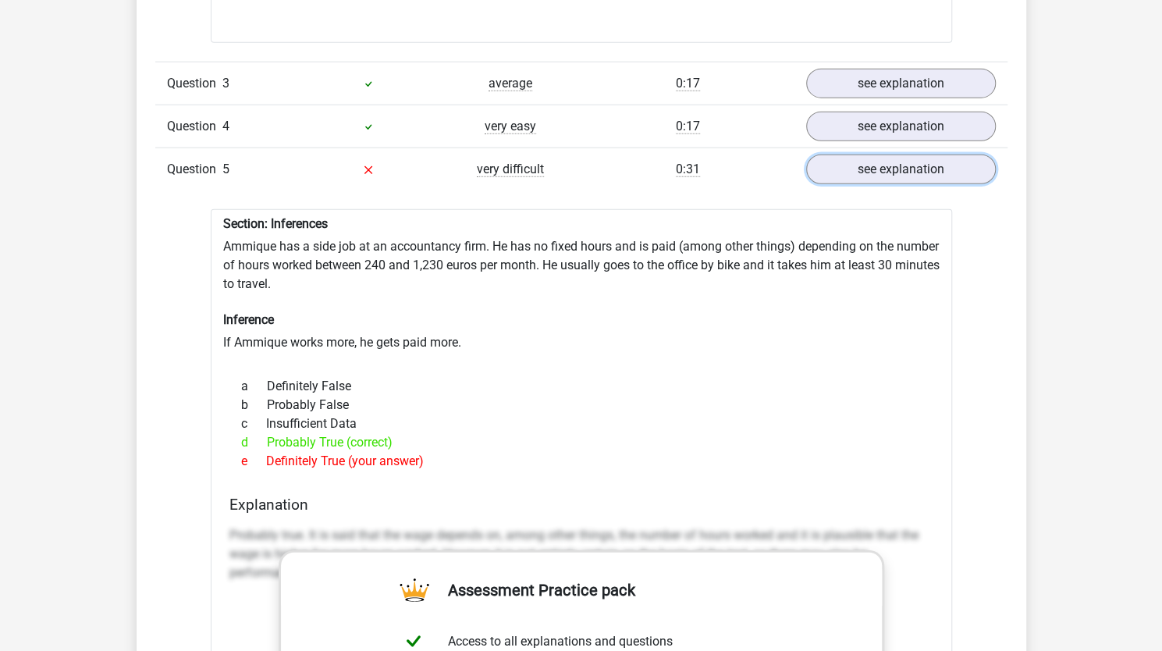
scroll to position [2275, 0]
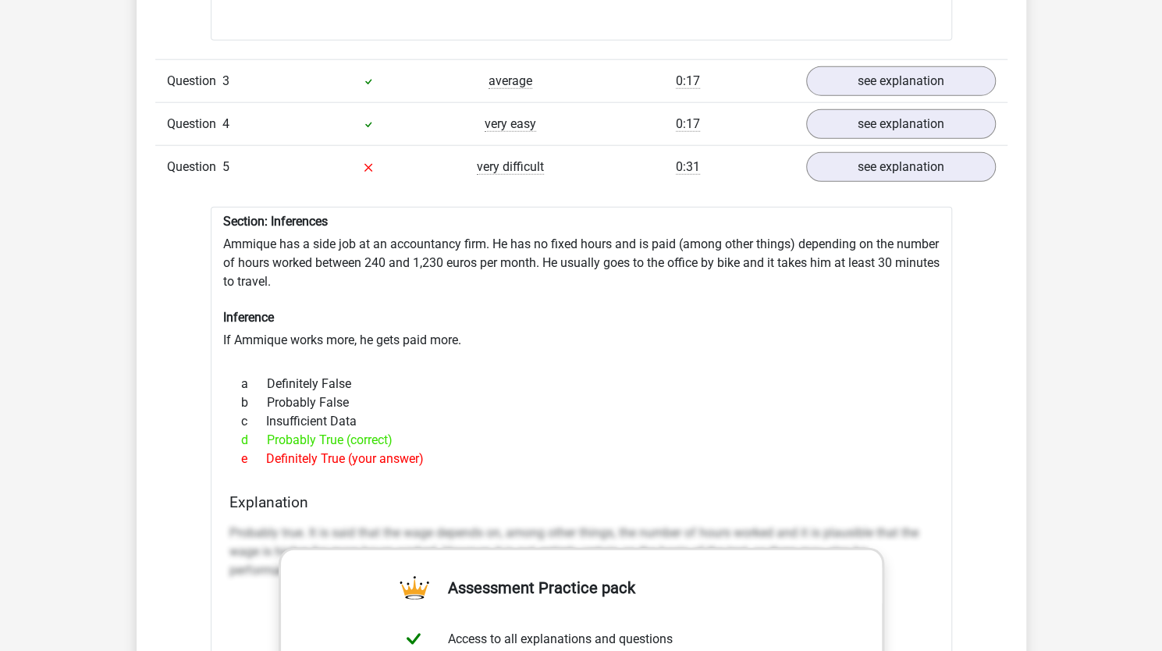
click at [282, 247] on div "Section: Inferences Ammique has a side job at an accountancy firm. He has no fi…" at bounding box center [581, 632] width 741 height 851
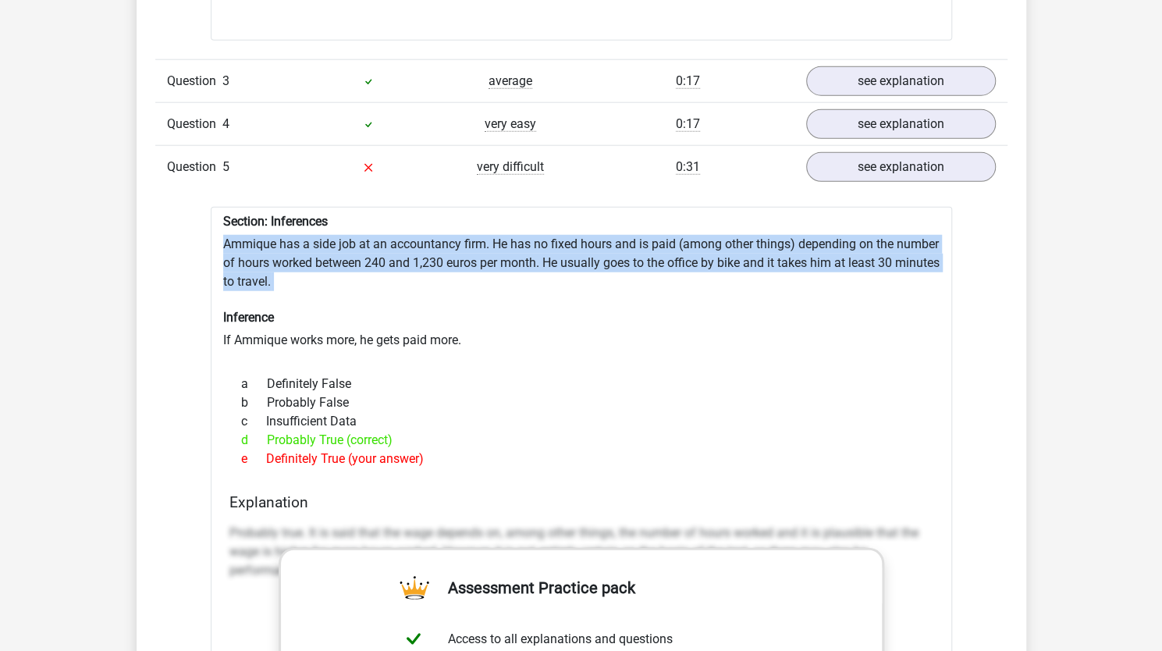
click at [282, 247] on div "Section: Inferences Ammique has a side job at an accountancy firm. He has no fi…" at bounding box center [581, 632] width 741 height 851
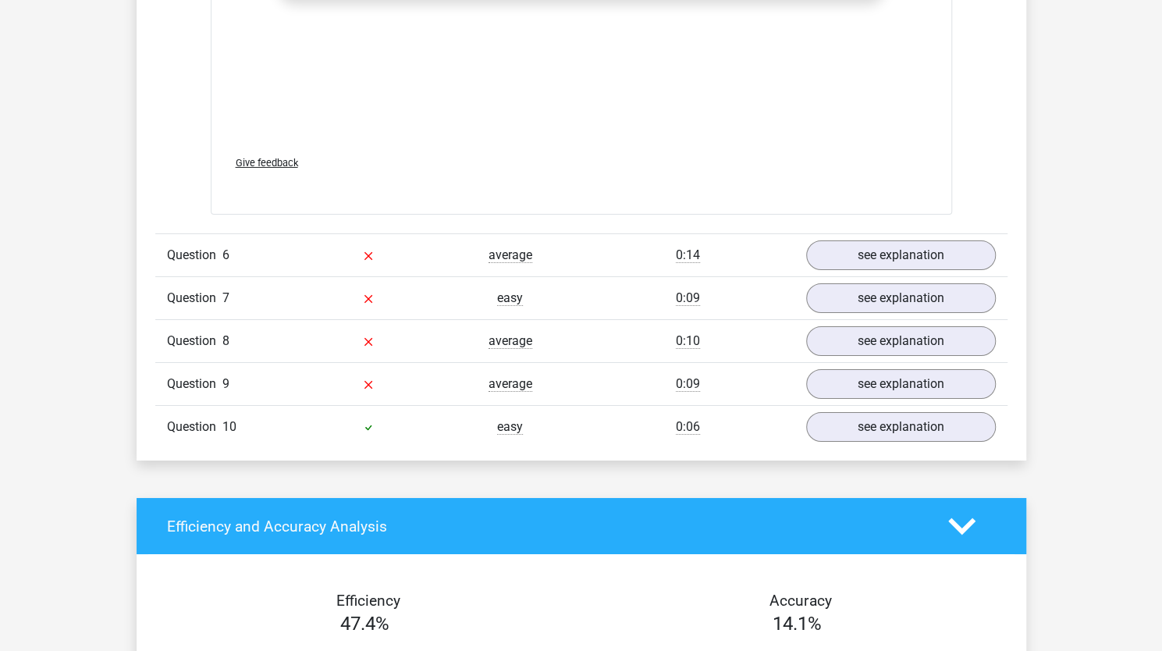
scroll to position [3120, 0]
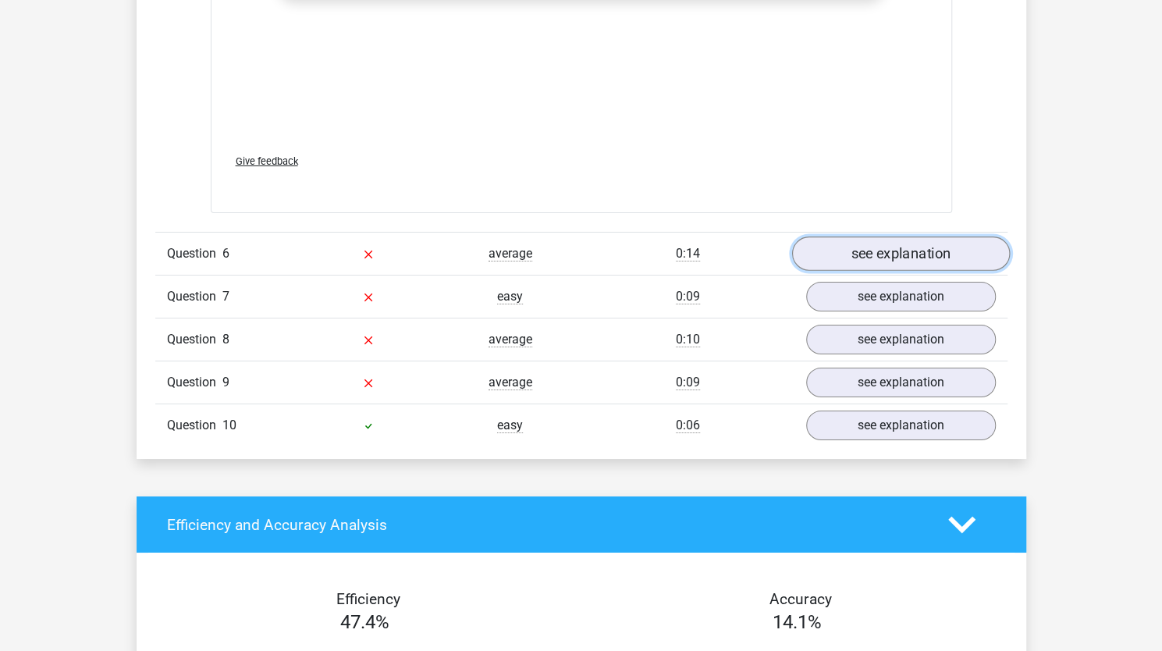
click at [826, 237] on link "see explanation" at bounding box center [900, 254] width 218 height 34
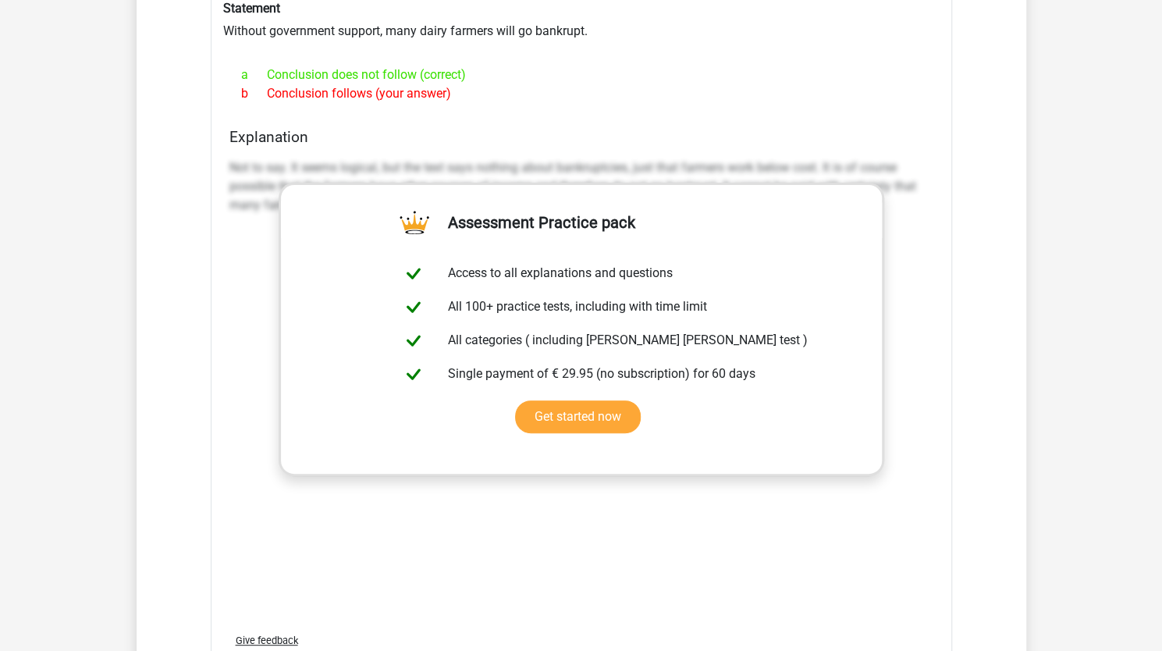
scroll to position [3876, 0]
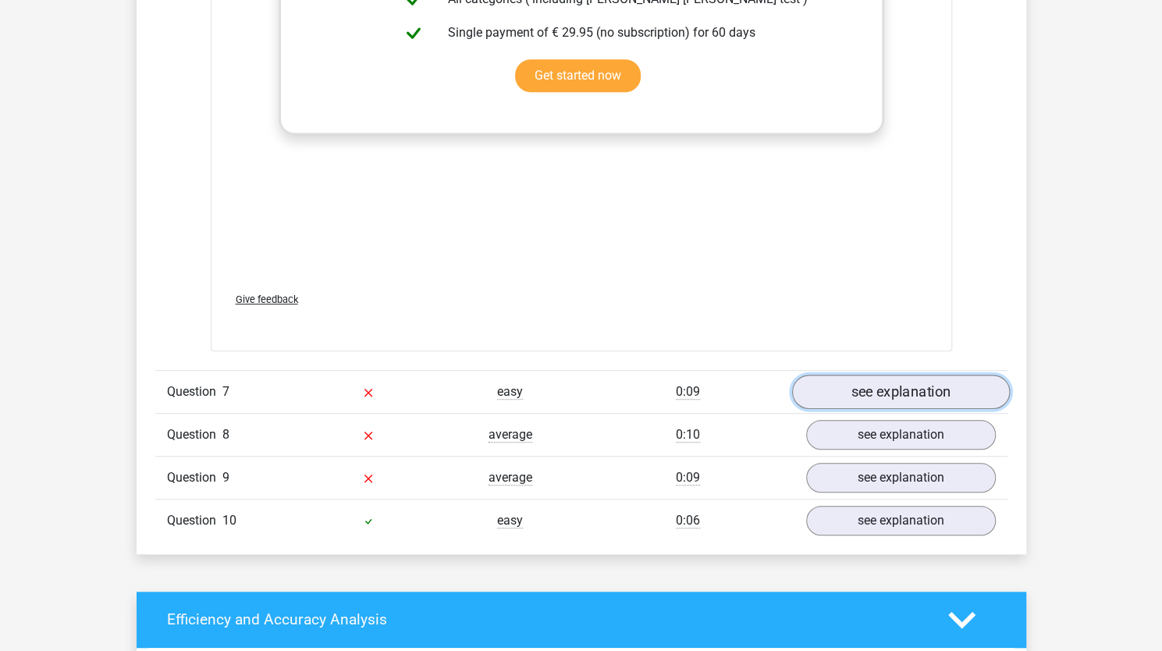
click at [821, 375] on link "see explanation" at bounding box center [900, 392] width 218 height 34
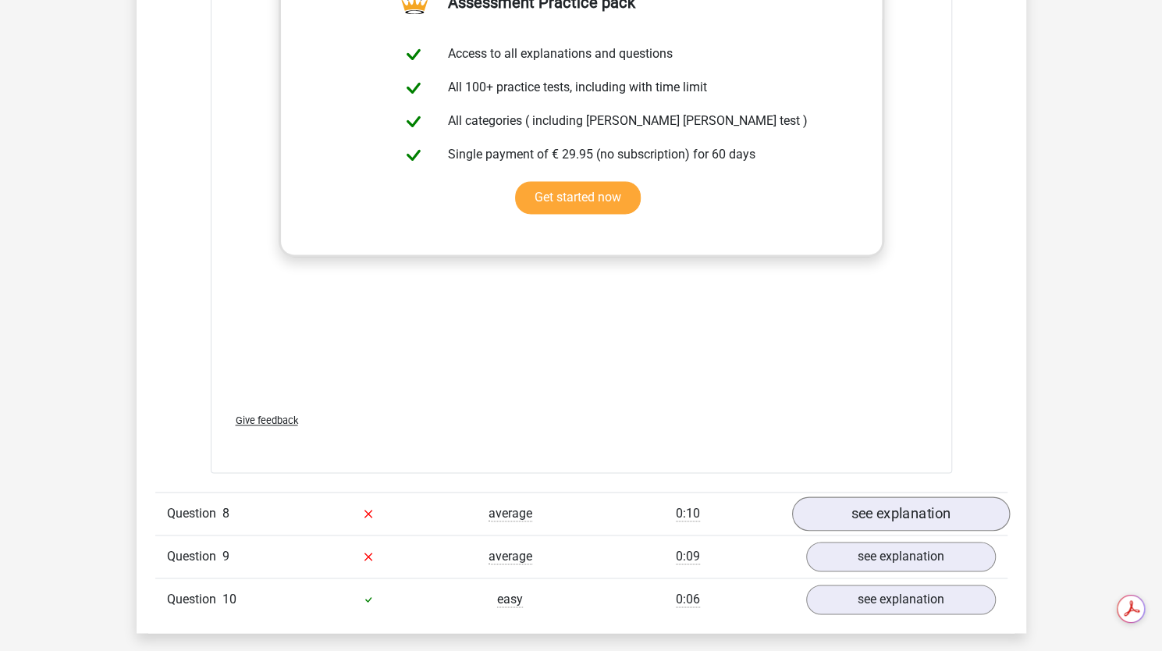
scroll to position [0, 0]
click at [868, 496] on link "see explanation" at bounding box center [900, 513] width 218 height 34
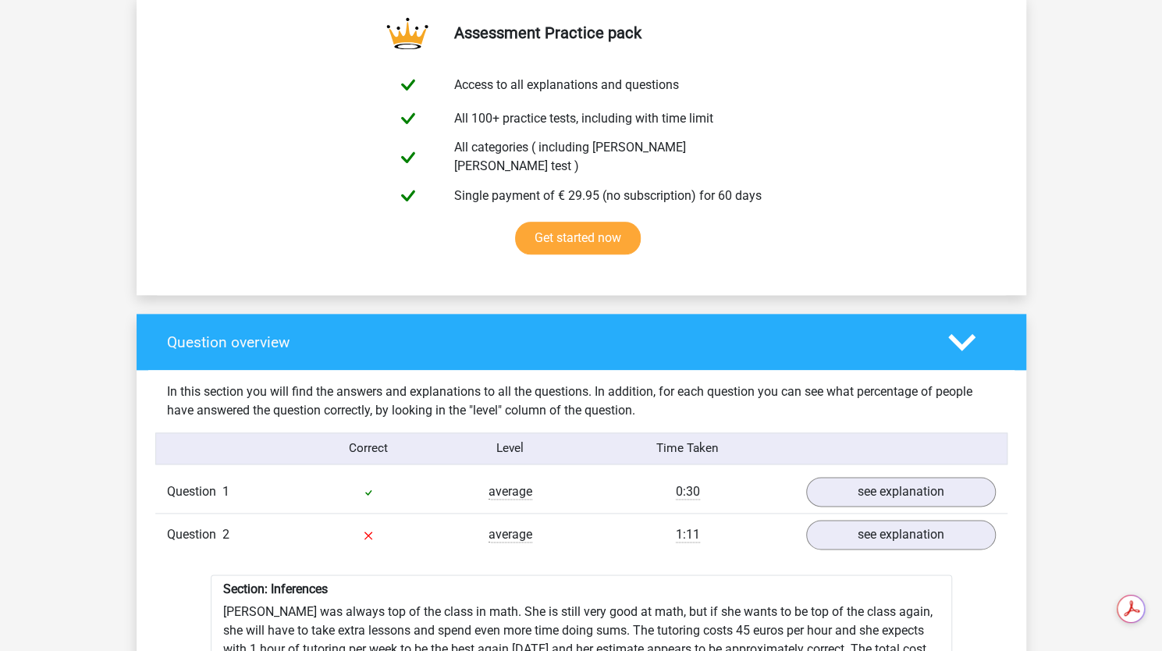
scroll to position [557, 0]
